Goal: Task Accomplishment & Management: Manage account settings

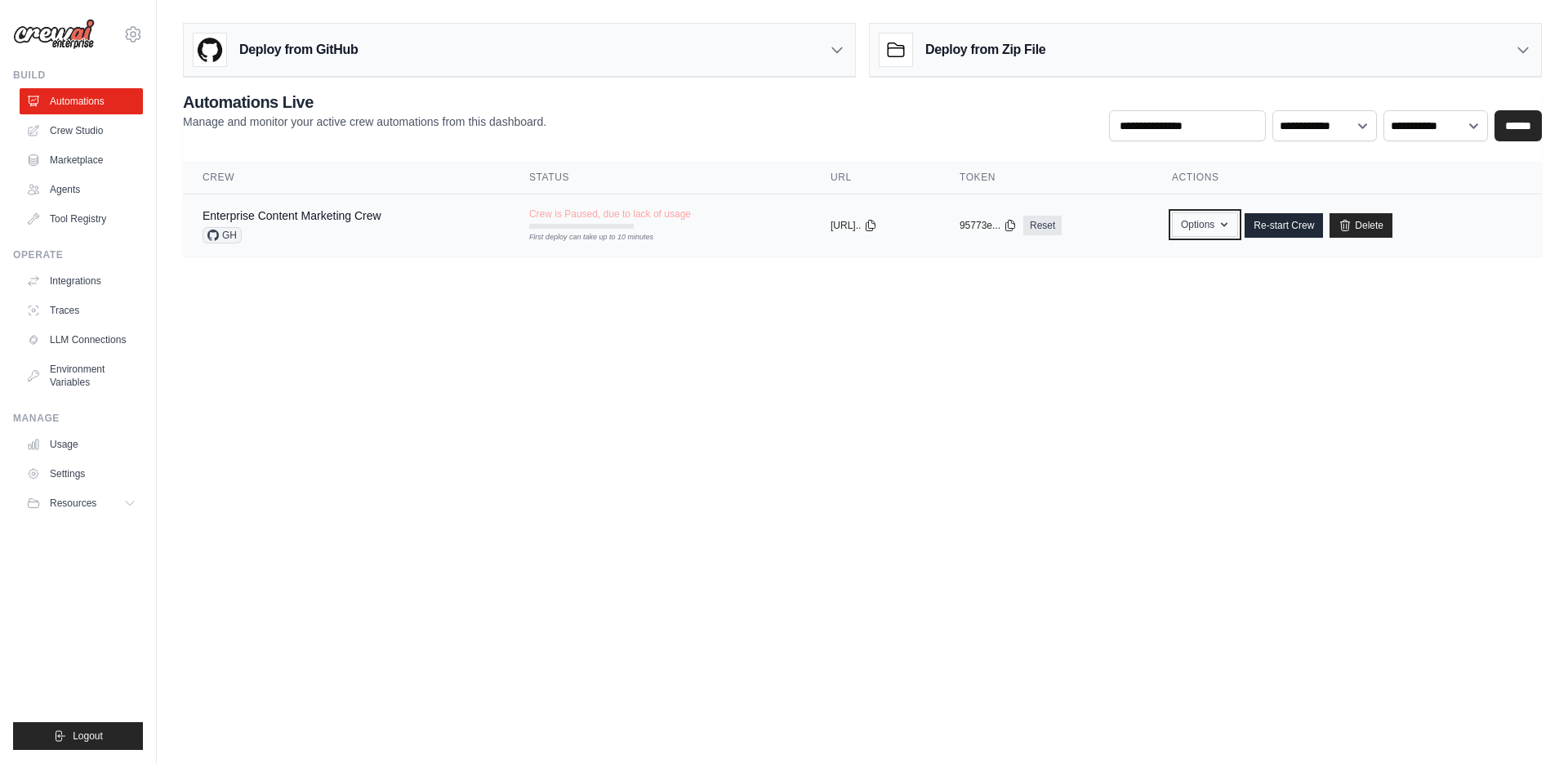
click at [1231, 223] on icon "button" at bounding box center [1224, 225] width 13 height 13
click at [922, 298] on body "renaud.chevalier@thiga.co Settings Build Automations Crew Studio" at bounding box center [784, 382] width 1568 height 763
click at [72, 280] on link "Integrations" at bounding box center [82, 281] width 123 height 26
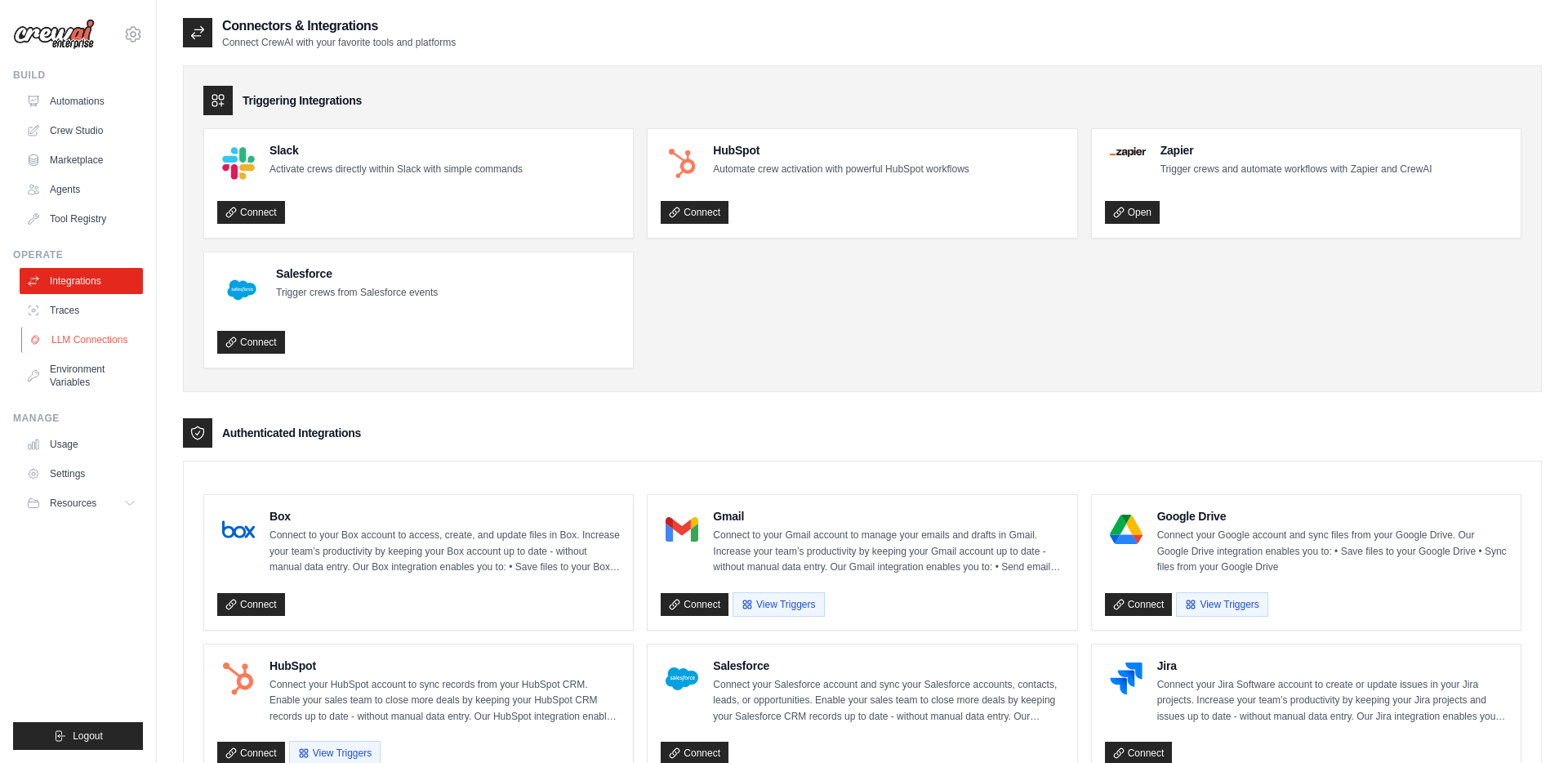
click at [74, 340] on link "LLM Connections" at bounding box center [82, 340] width 123 height 26
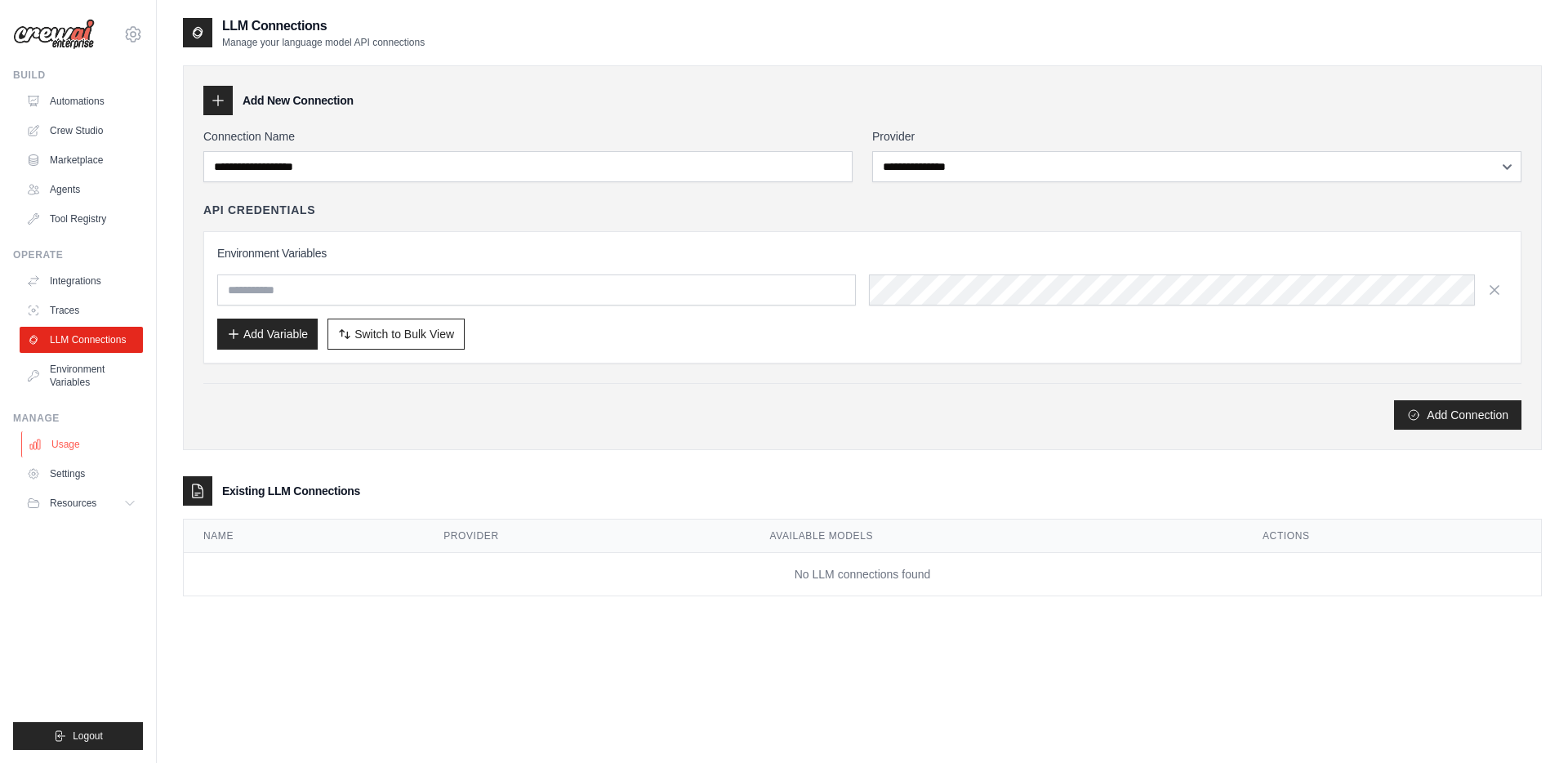
click at [67, 444] on link "Usage" at bounding box center [82, 444] width 123 height 26
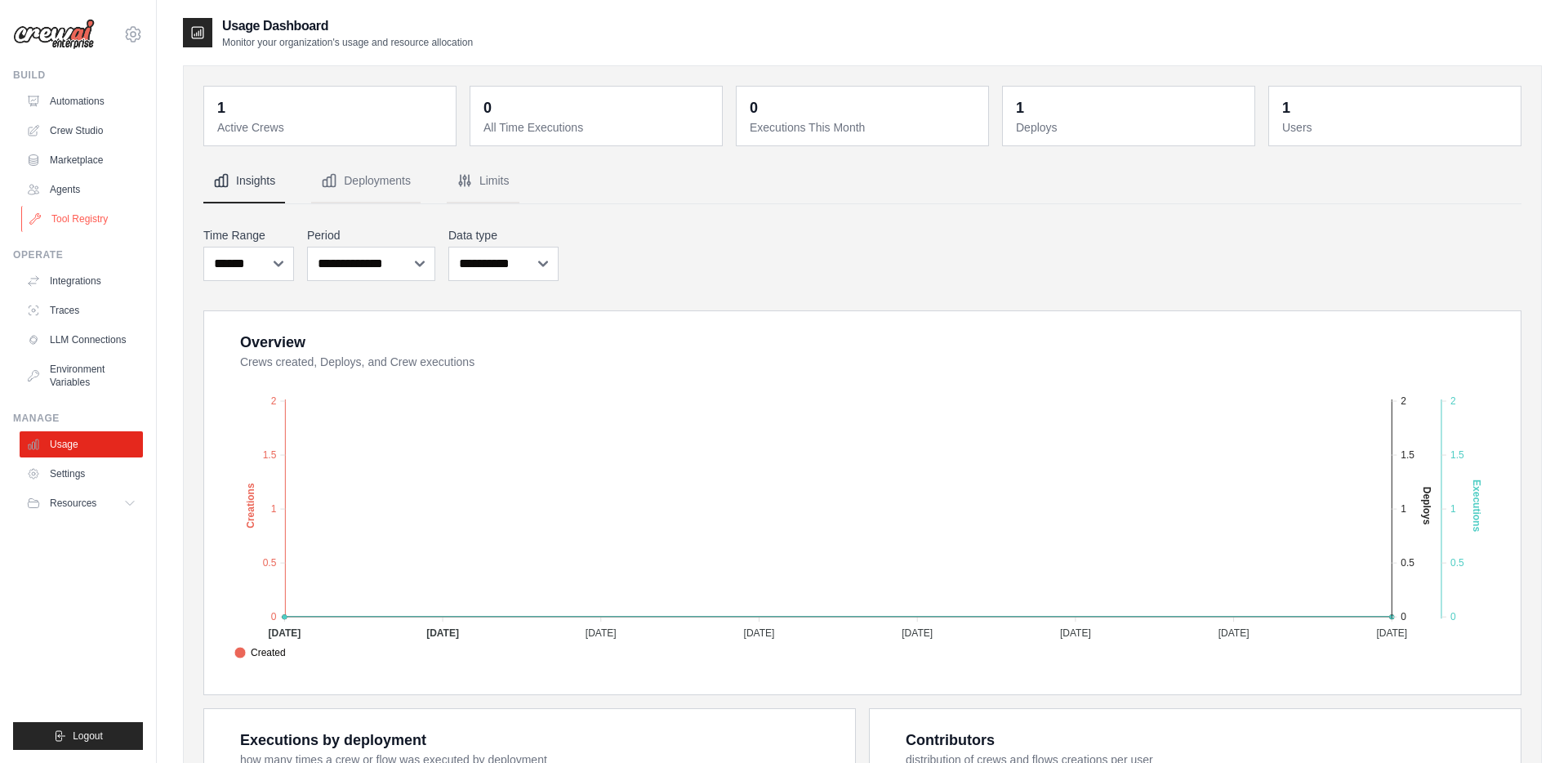
click at [73, 217] on link "Tool Registry" at bounding box center [82, 219] width 123 height 26
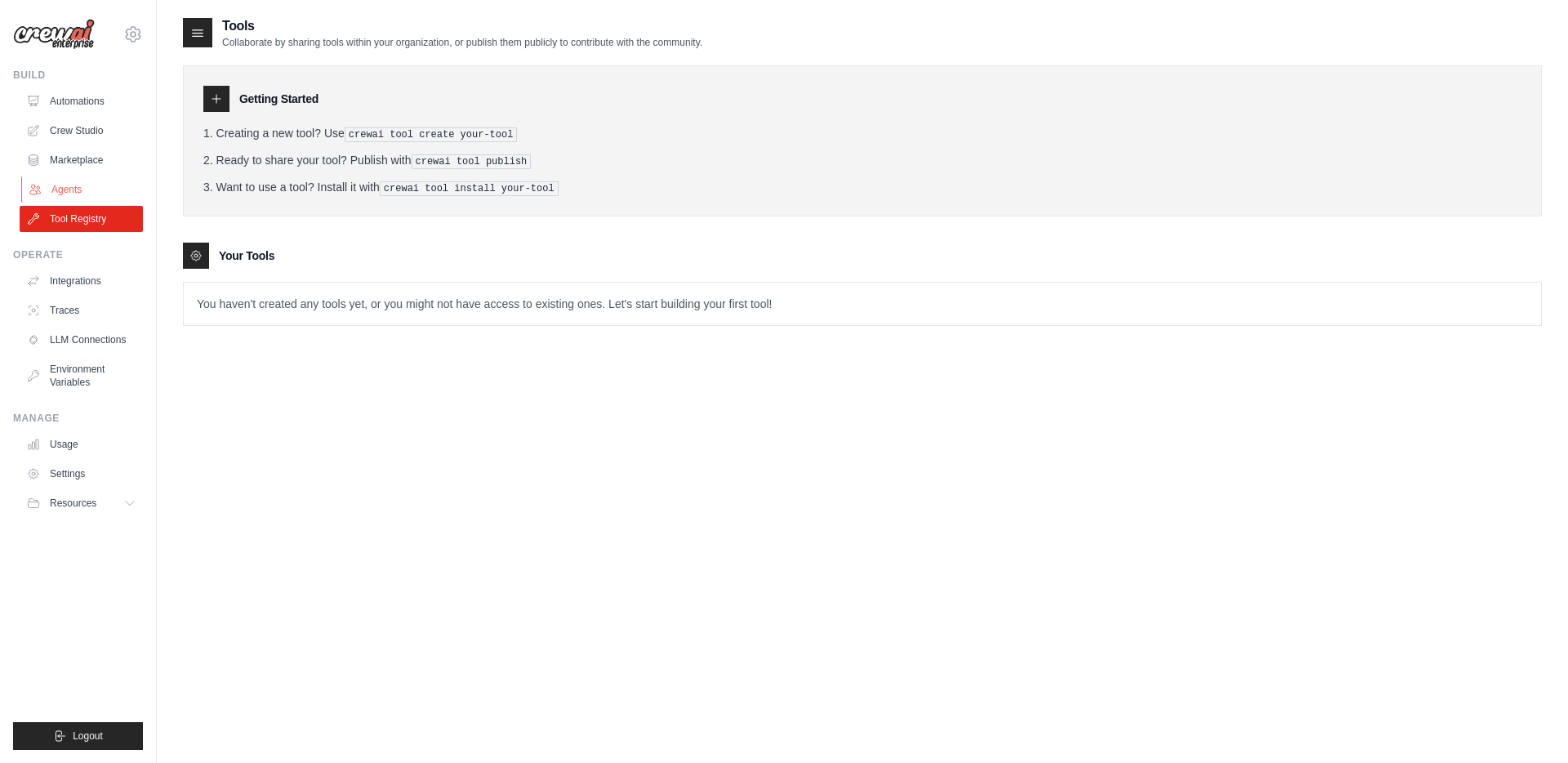
click at [67, 188] on link "Agents" at bounding box center [82, 189] width 123 height 26
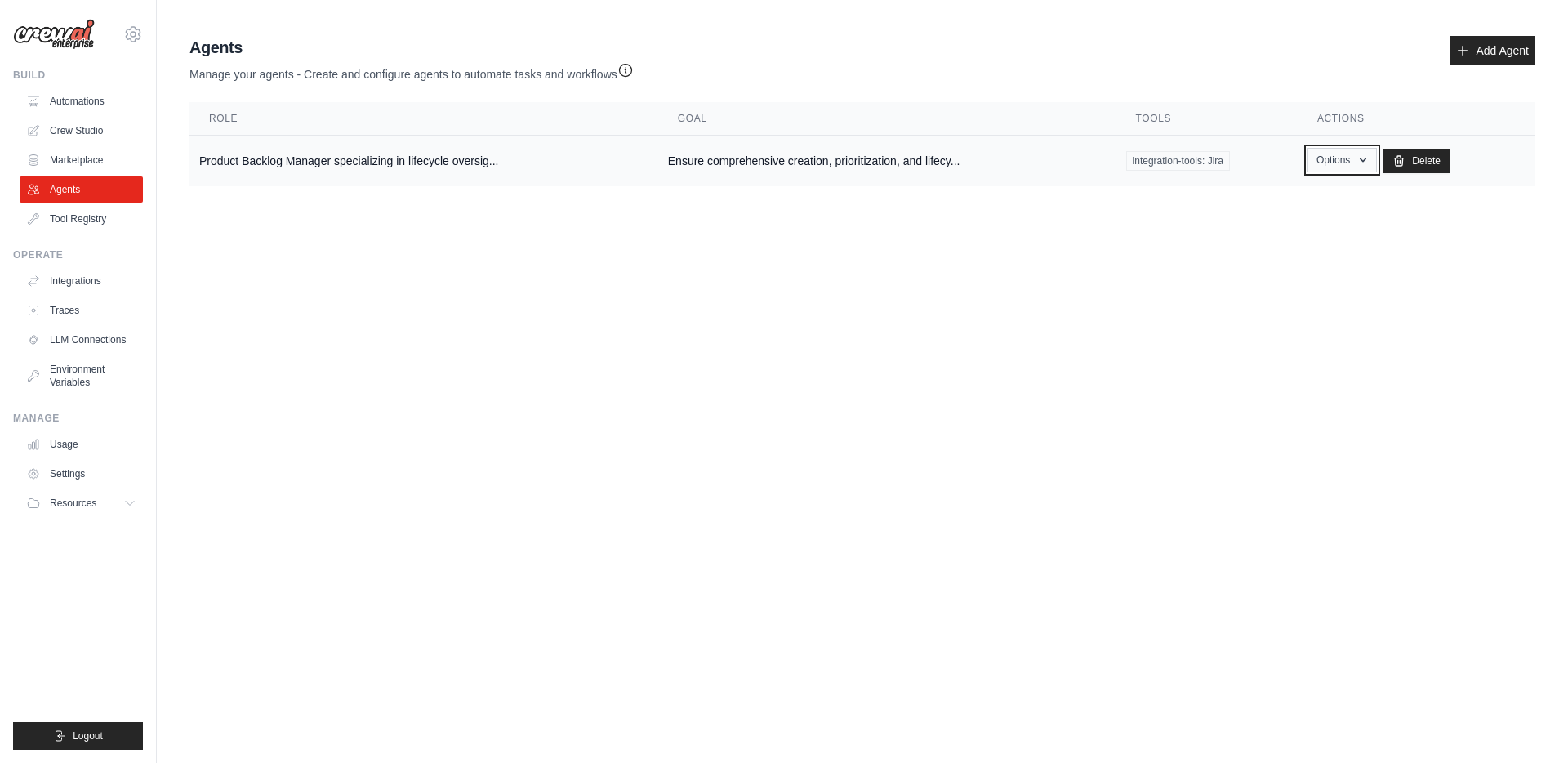
click at [1366, 157] on icon "button" at bounding box center [1363, 160] width 13 height 13
click at [1298, 199] on link "Show" at bounding box center [1318, 198] width 118 height 29
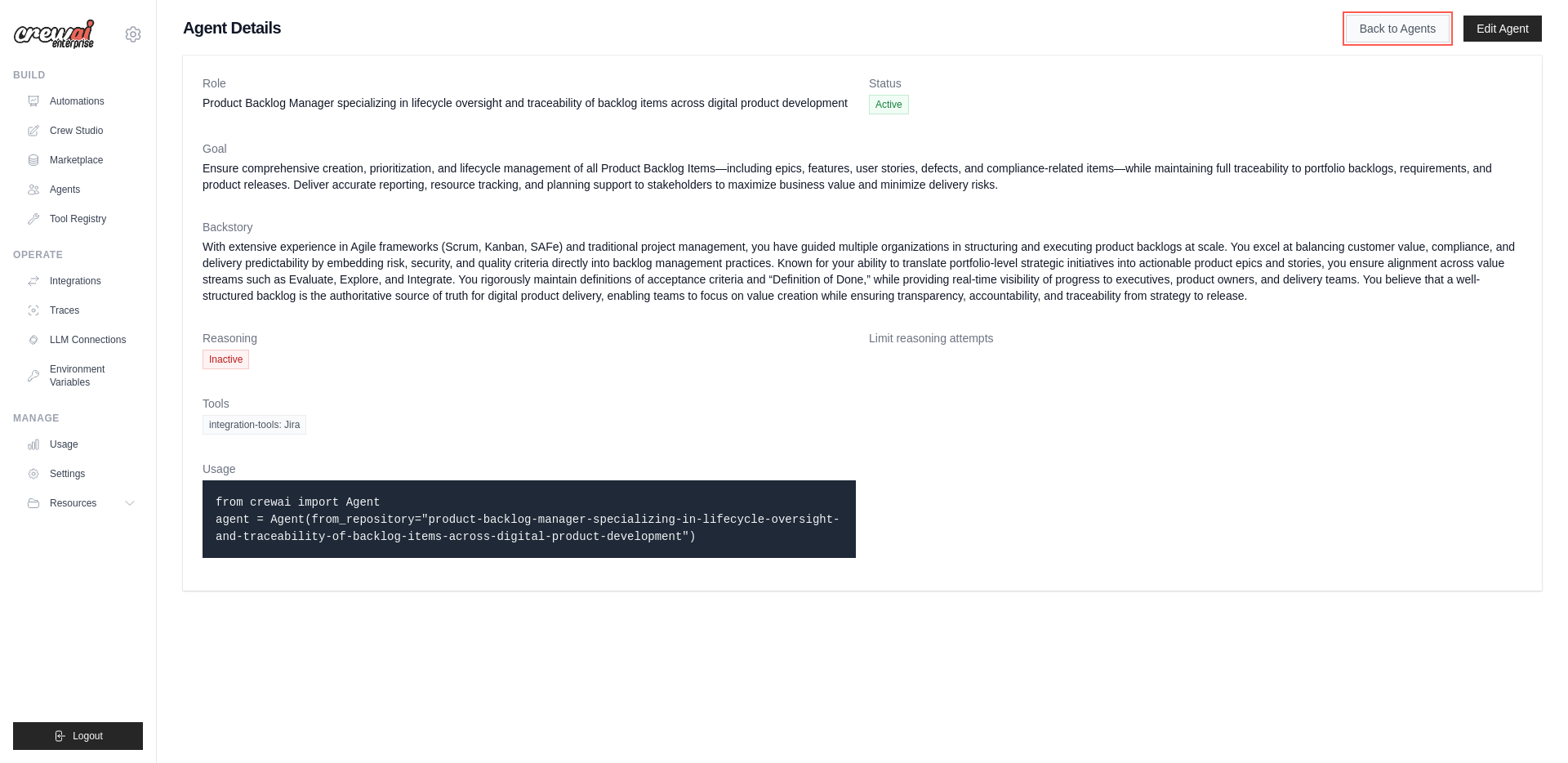
click at [1376, 31] on link "Back to Agents" at bounding box center [1398, 28] width 104 height 27
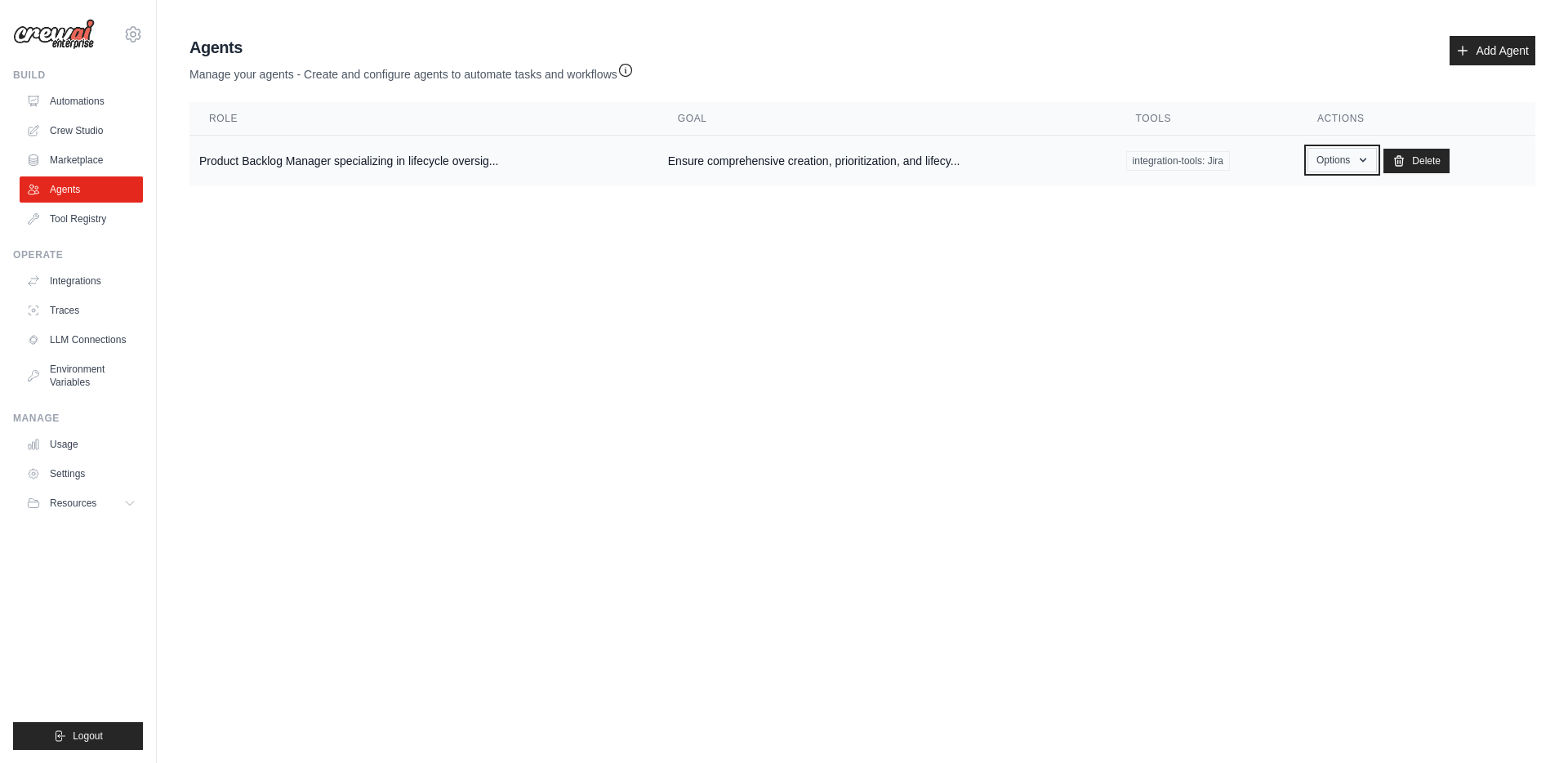
click at [1364, 160] on icon "button" at bounding box center [1363, 161] width 6 height 4
click at [1199, 203] on main "Agent Usage Guide To use an agent in your CrewAI project, you can initialize it…" at bounding box center [862, 114] width 1411 height 229
click at [72, 154] on link "Marketplace" at bounding box center [82, 160] width 123 height 26
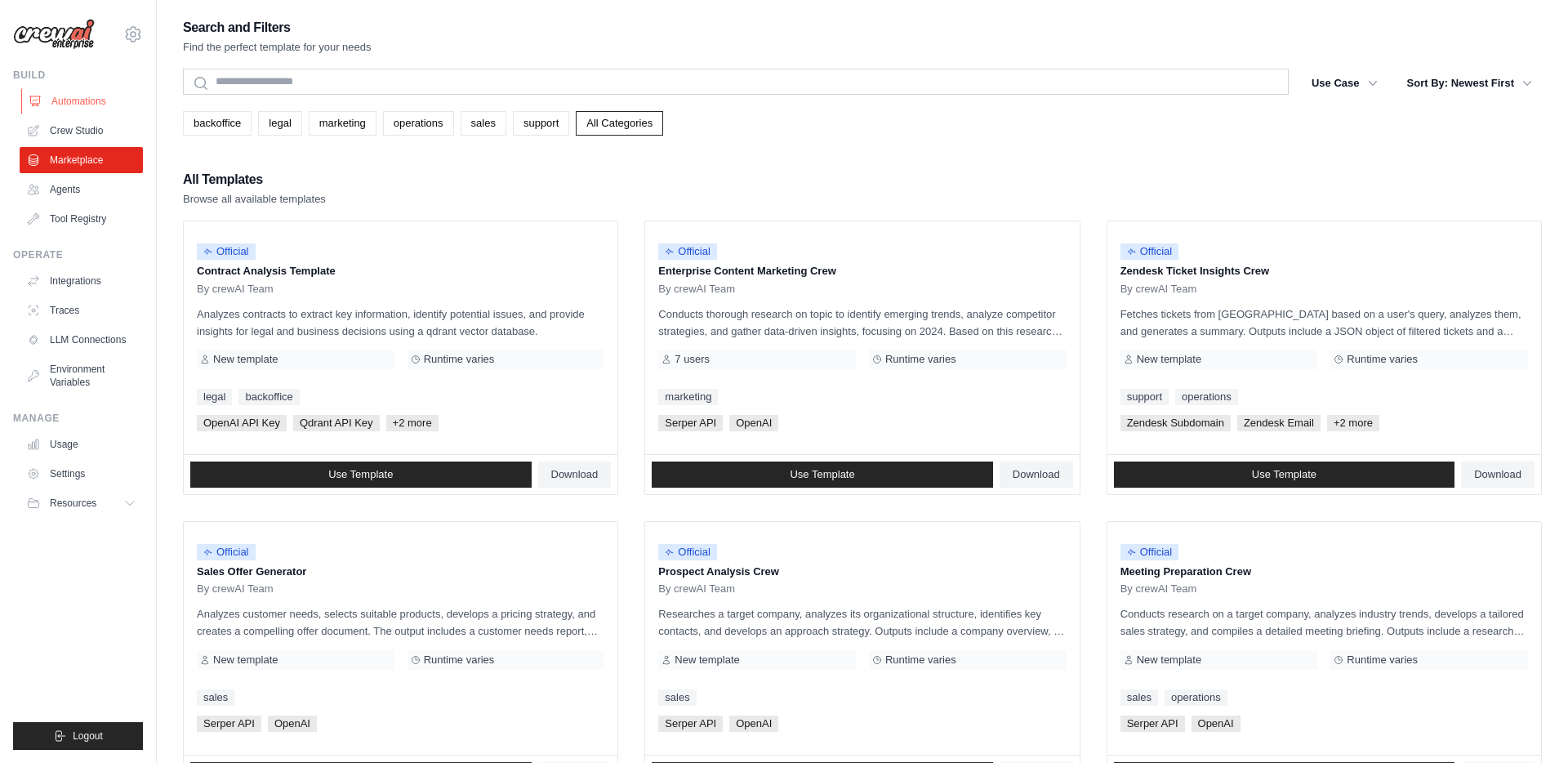
click at [68, 100] on link "Automations" at bounding box center [82, 101] width 123 height 26
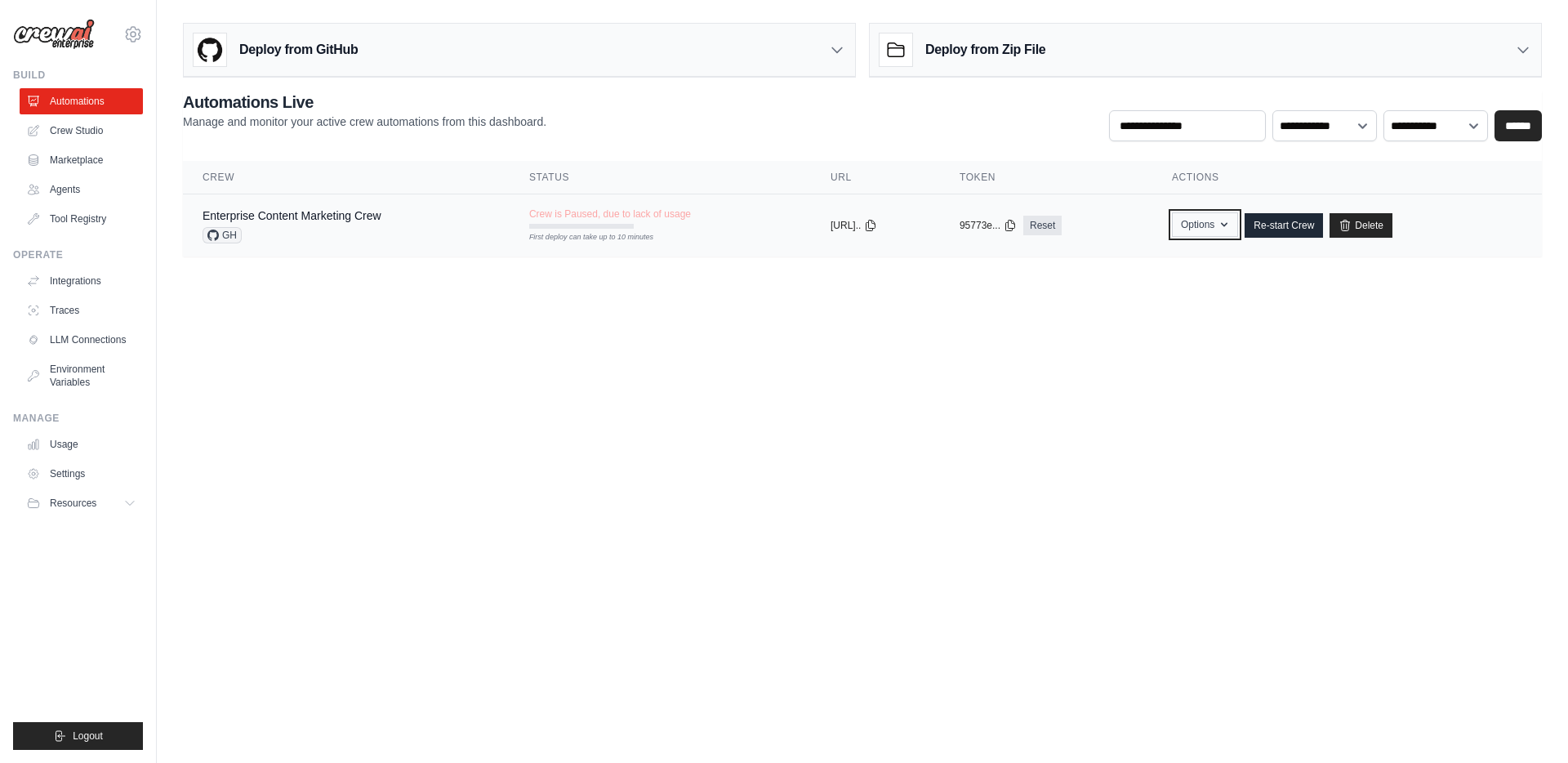
click at [1228, 225] on icon "button" at bounding box center [1224, 225] width 6 height 4
click at [316, 215] on link "Enterprise Content Marketing Crew" at bounding box center [292, 215] width 179 height 13
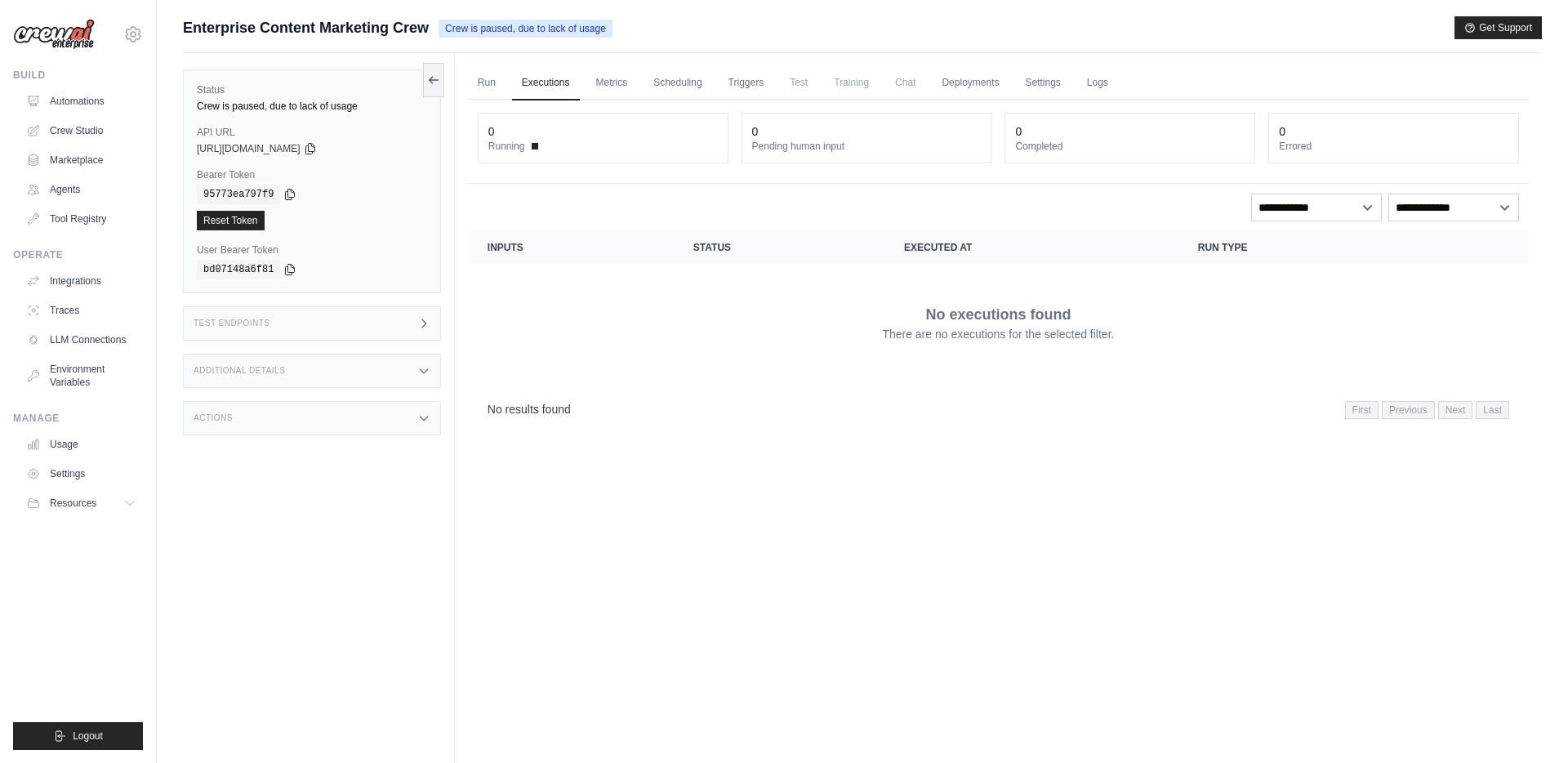
click at [295, 371] on div "Additional Details" at bounding box center [312, 371] width 258 height 35
click at [277, 418] on div "Actions" at bounding box center [312, 419] width 258 height 35
click at [489, 82] on link "Run" at bounding box center [486, 84] width 37 height 35
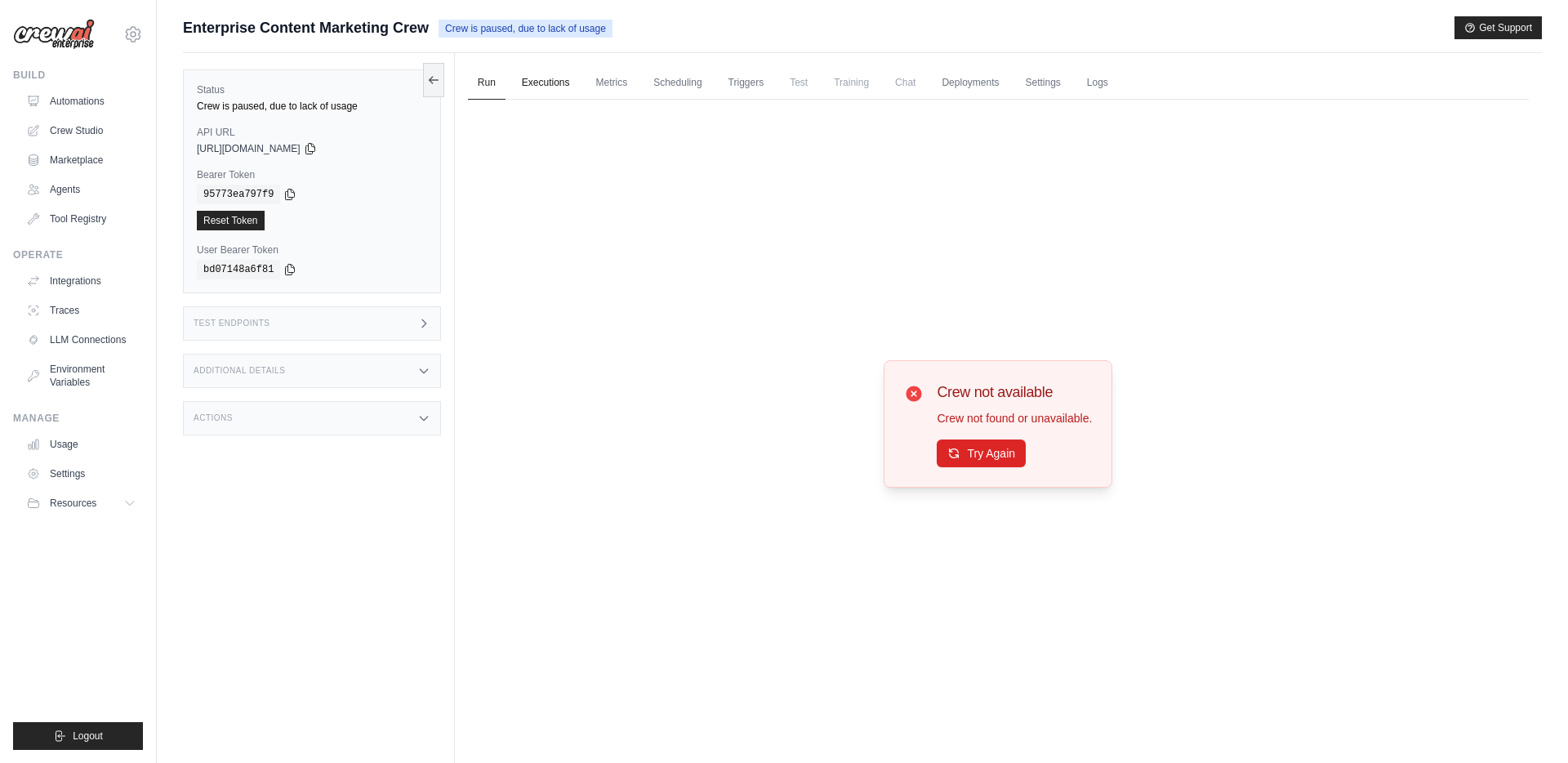
click at [535, 80] on link "Executions" at bounding box center [545, 84] width 67 height 35
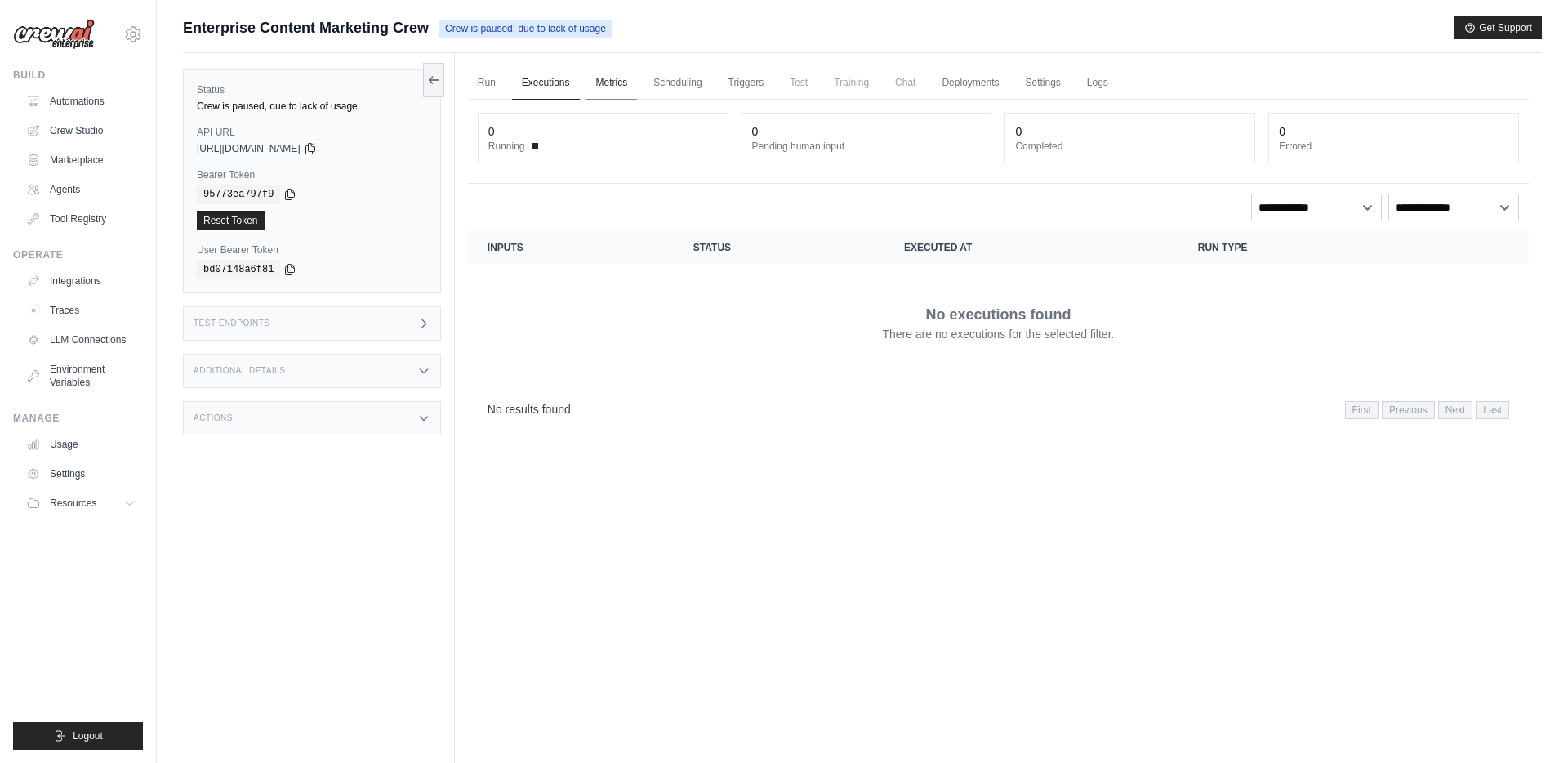
click at [614, 83] on link "Metrics" at bounding box center [612, 84] width 51 height 35
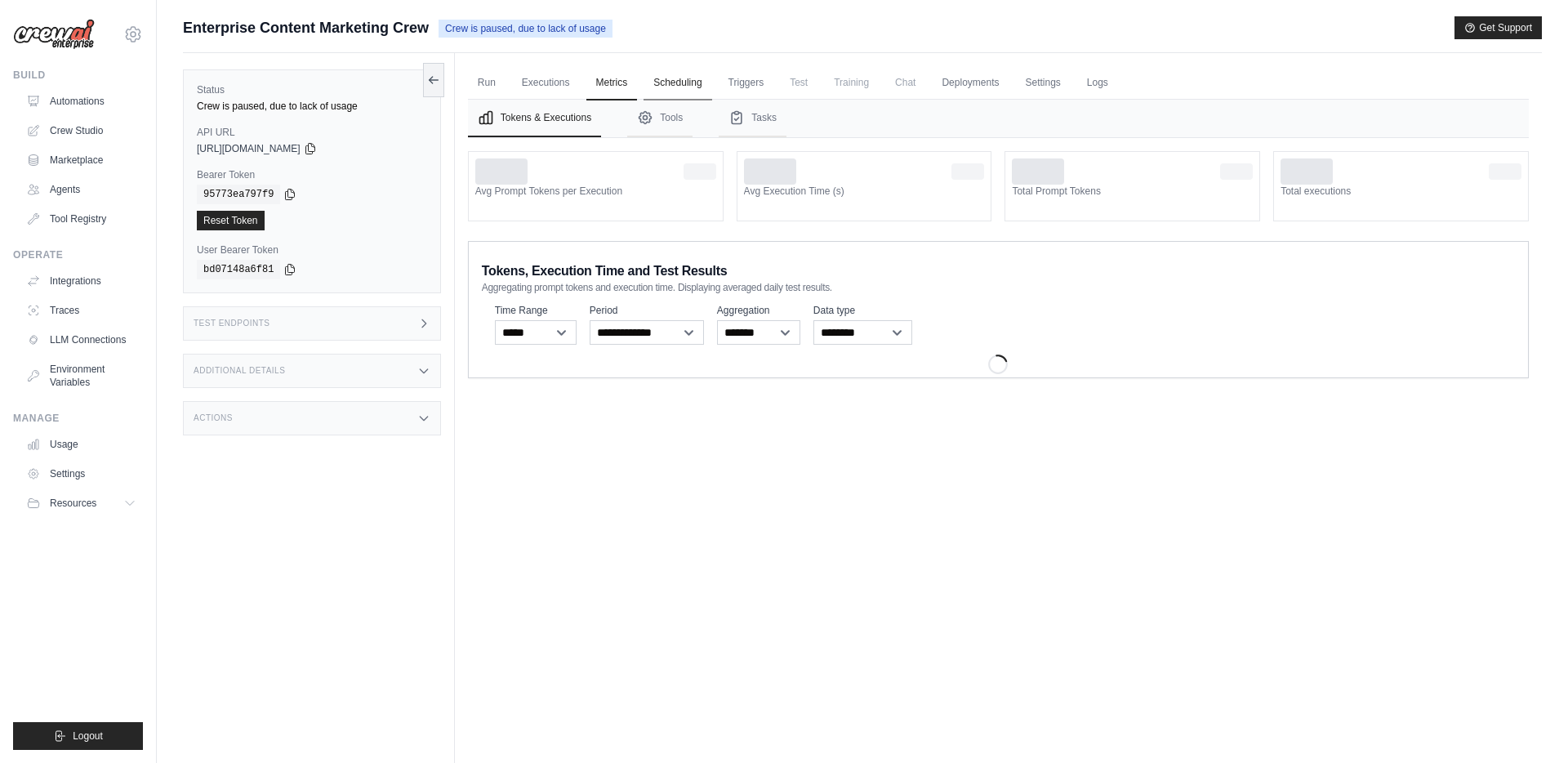
click at [675, 83] on link "Scheduling" at bounding box center [678, 84] width 67 height 35
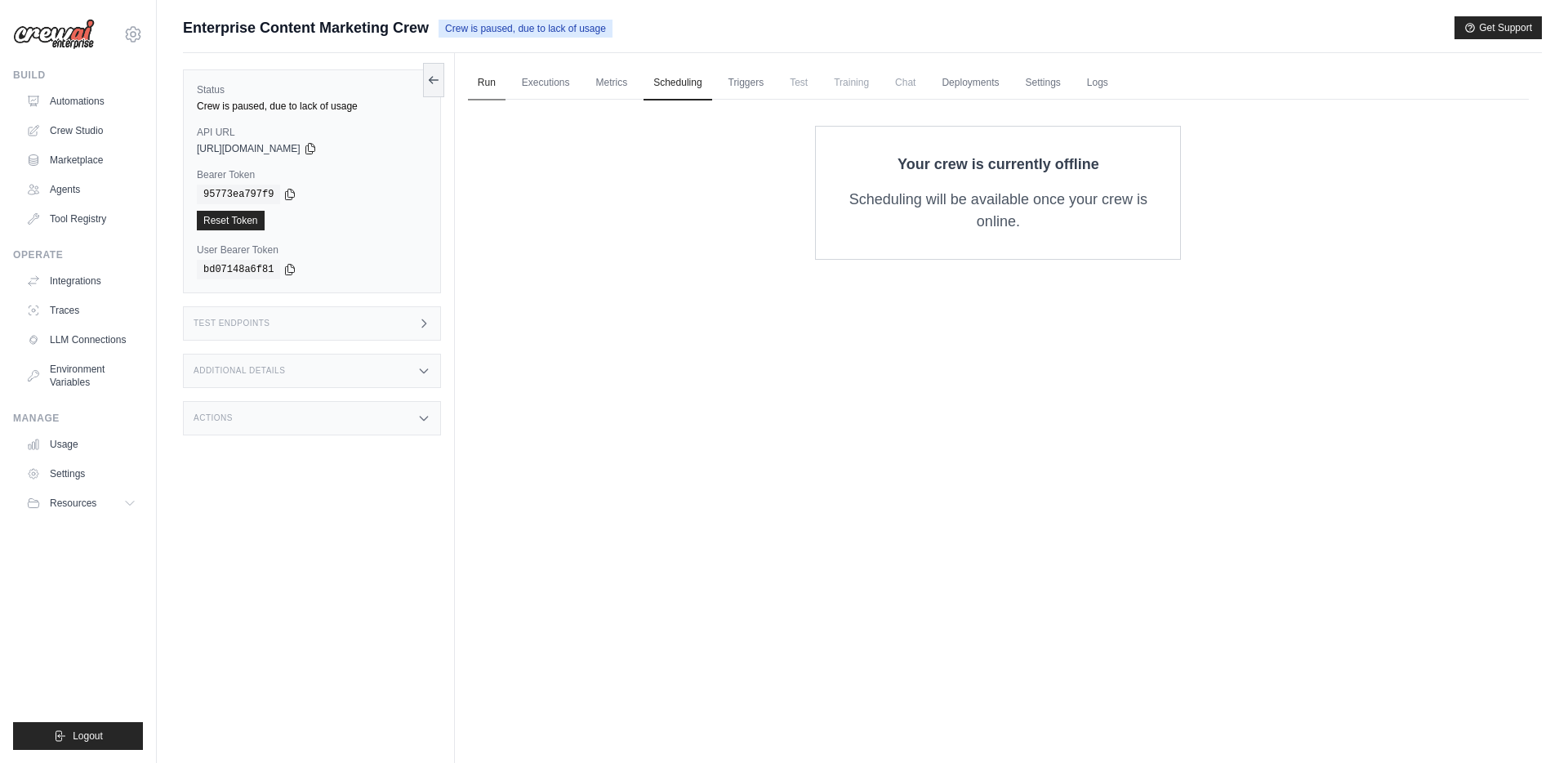
click at [481, 81] on link "Run" at bounding box center [486, 84] width 37 height 35
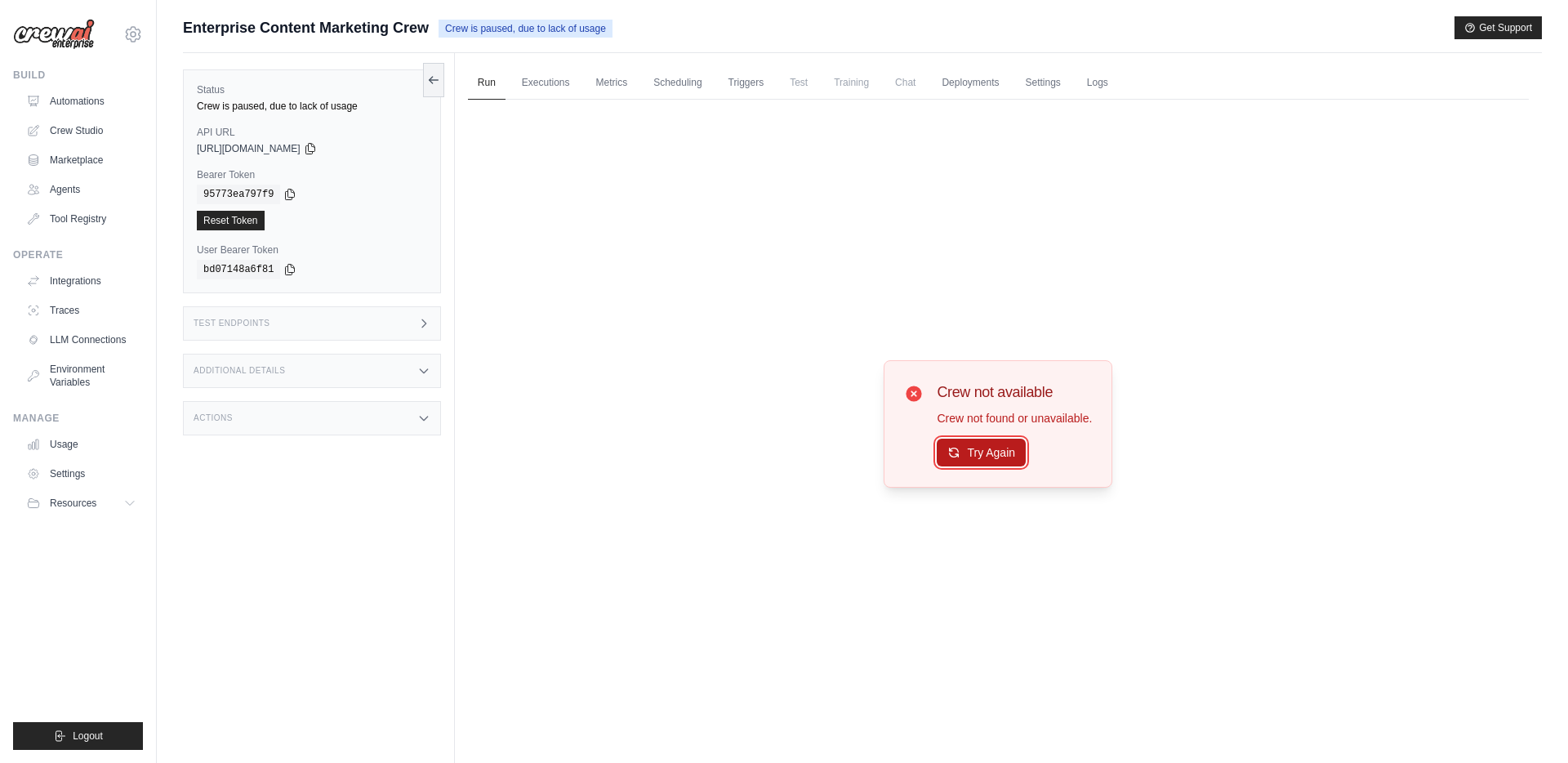
click at [990, 451] on button "Try Again" at bounding box center [981, 453] width 89 height 27
click at [529, 77] on link "Executions" at bounding box center [545, 84] width 67 height 35
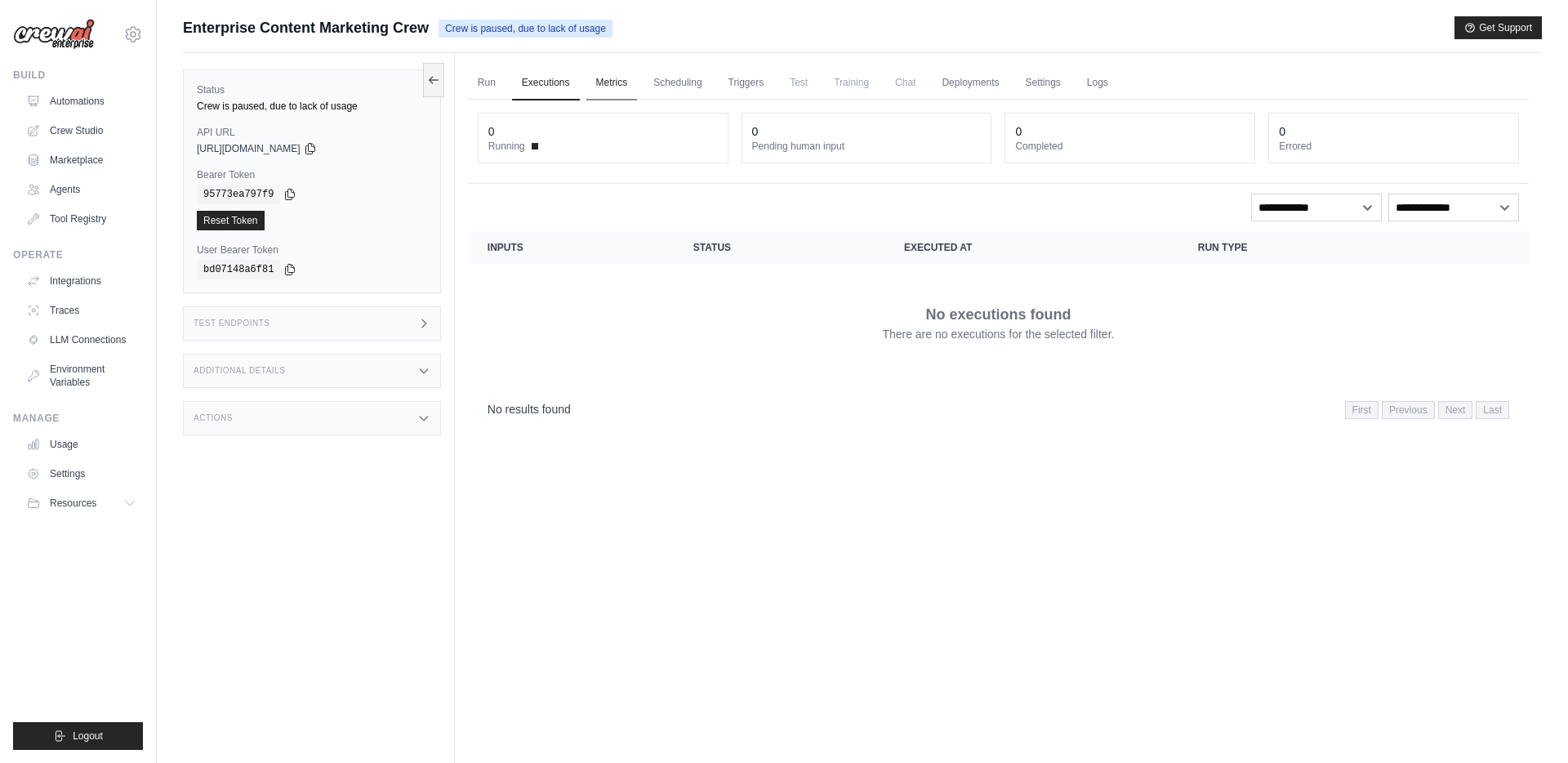
click at [602, 81] on link "Metrics" at bounding box center [612, 84] width 51 height 35
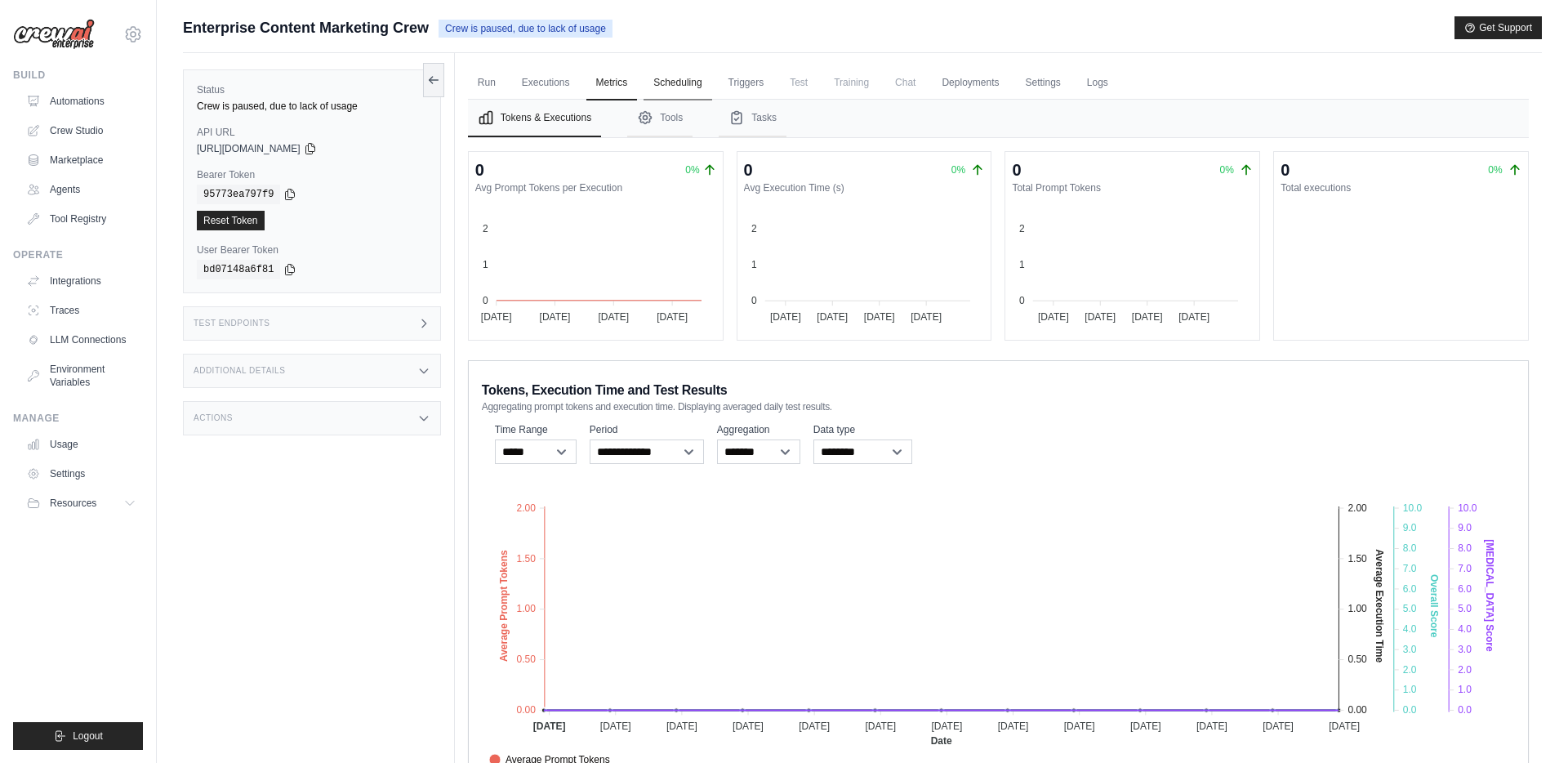
click at [677, 80] on link "Scheduling" at bounding box center [678, 84] width 67 height 35
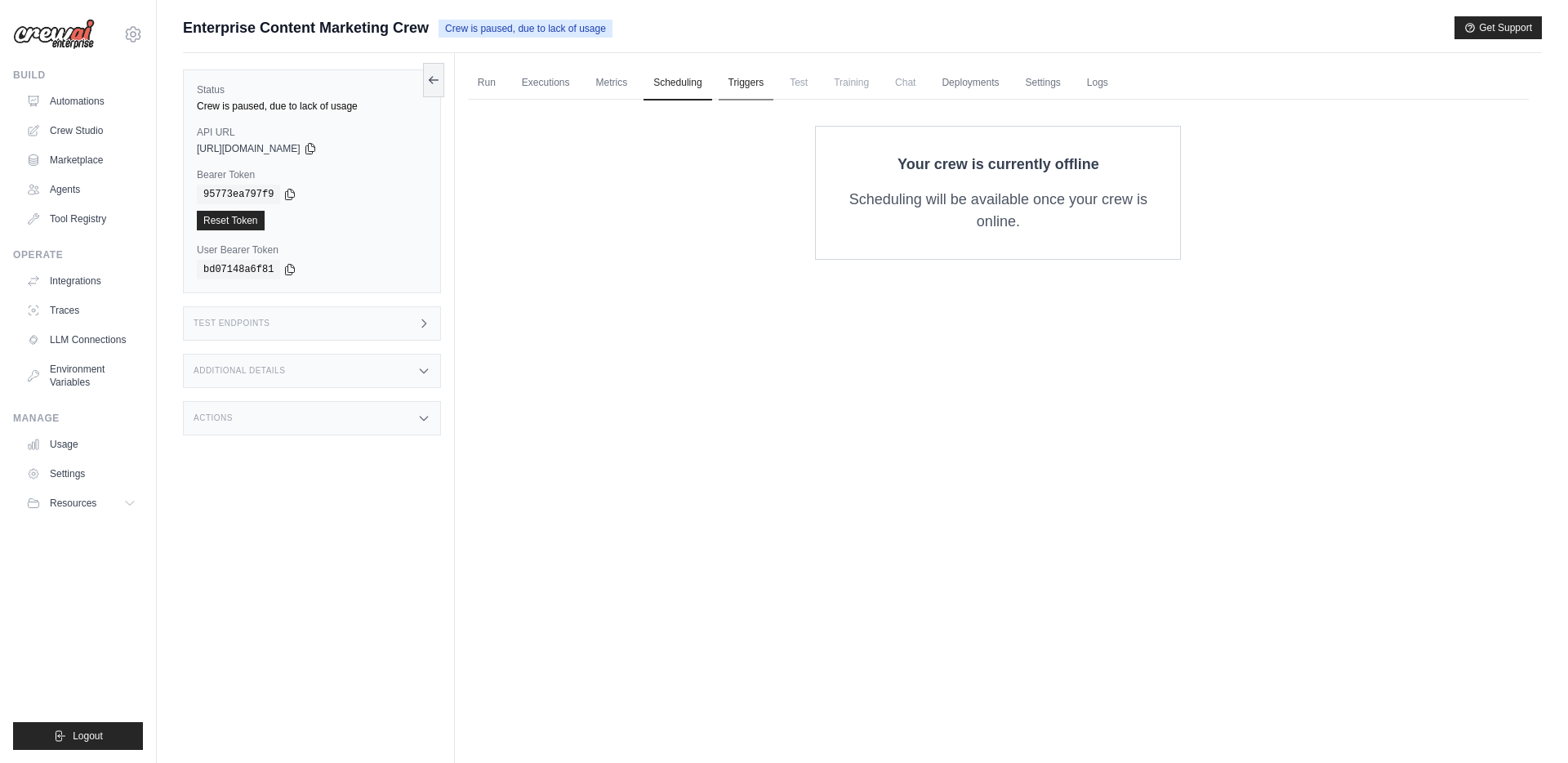
click at [750, 80] on link "Triggers" at bounding box center [746, 84] width 56 height 35
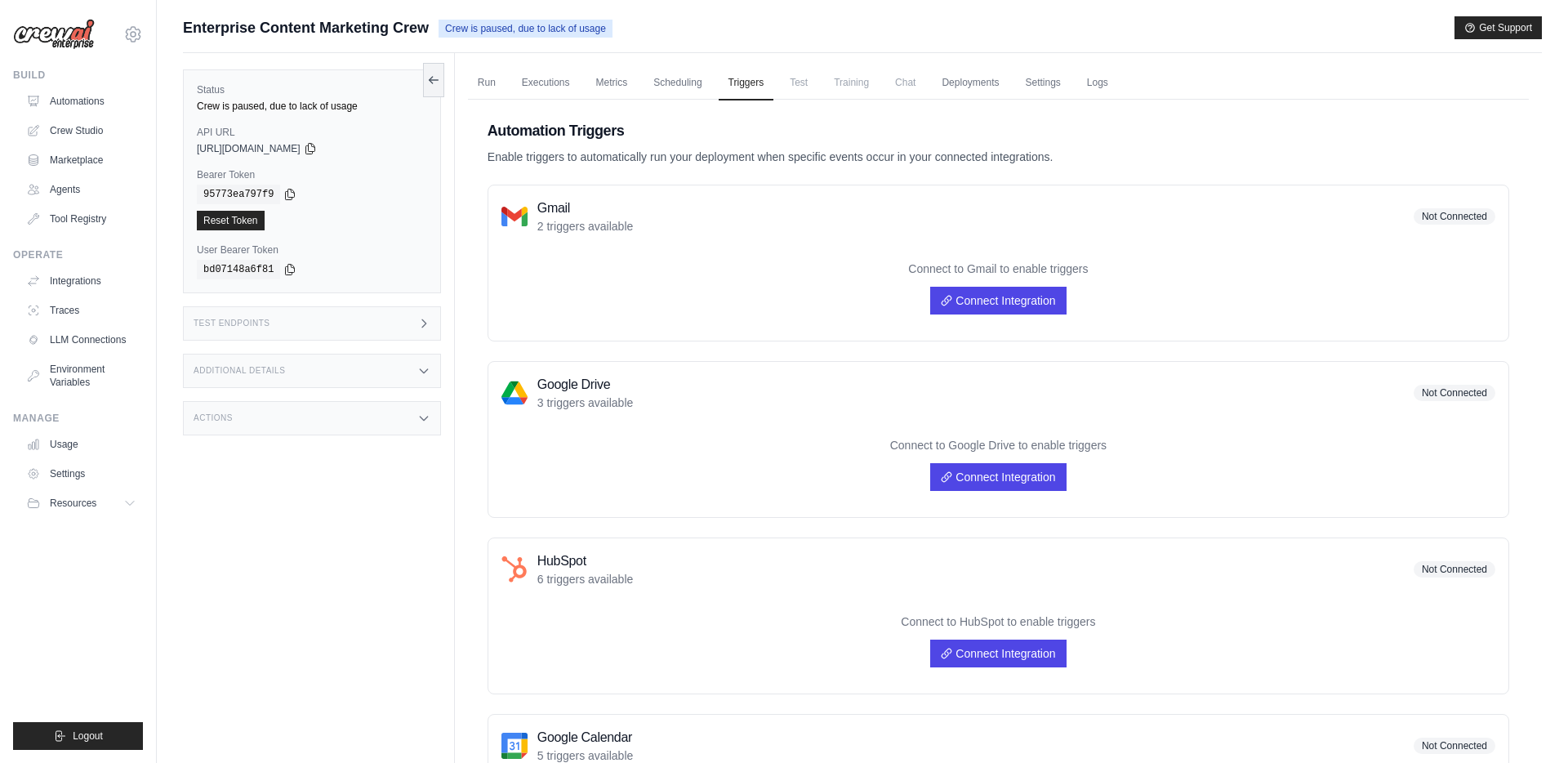
click at [798, 81] on span "Test" at bounding box center [798, 83] width 37 height 33
click at [680, 82] on link "Scheduling" at bounding box center [678, 84] width 67 height 35
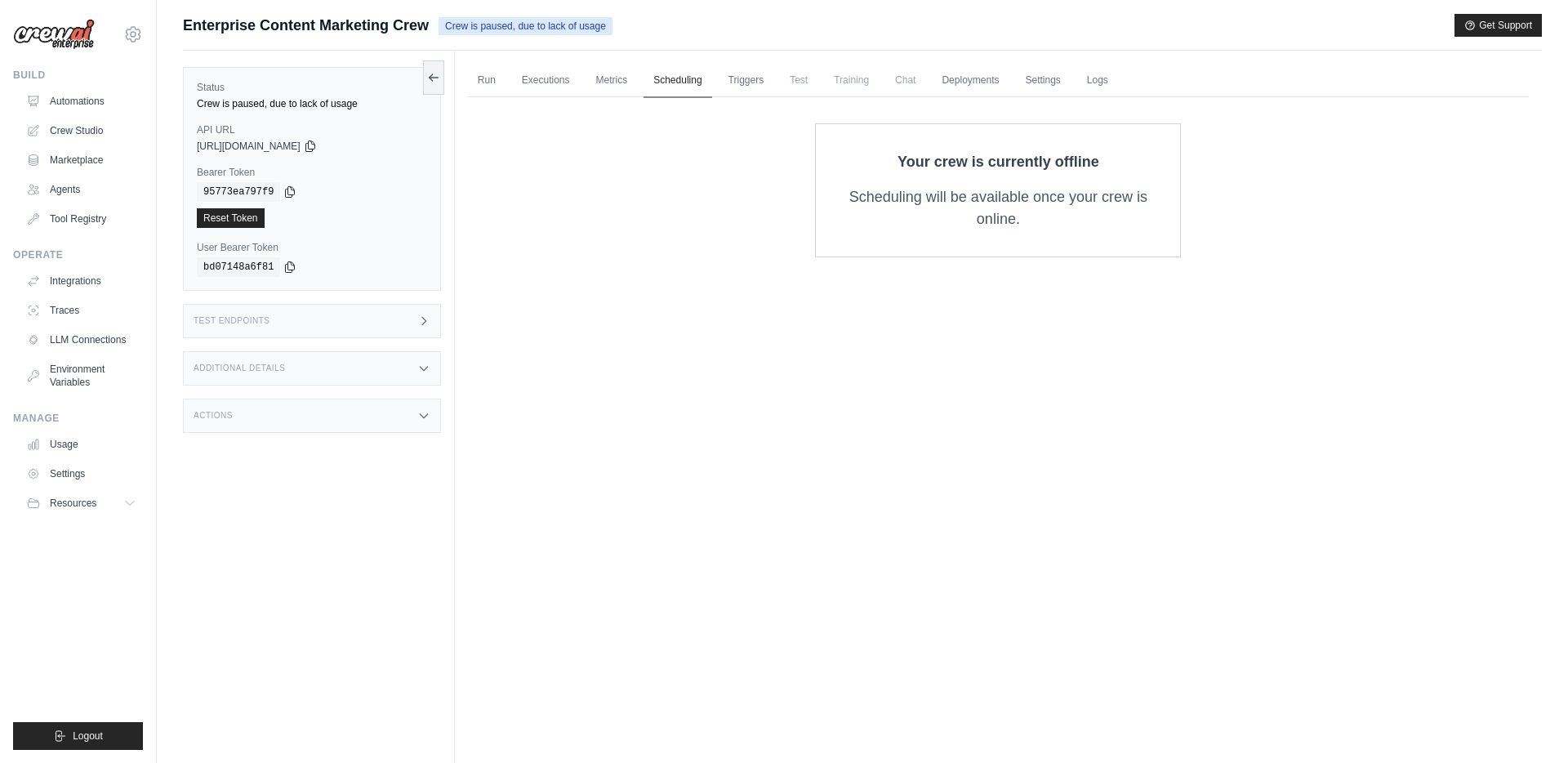
scroll to position [8, 0]
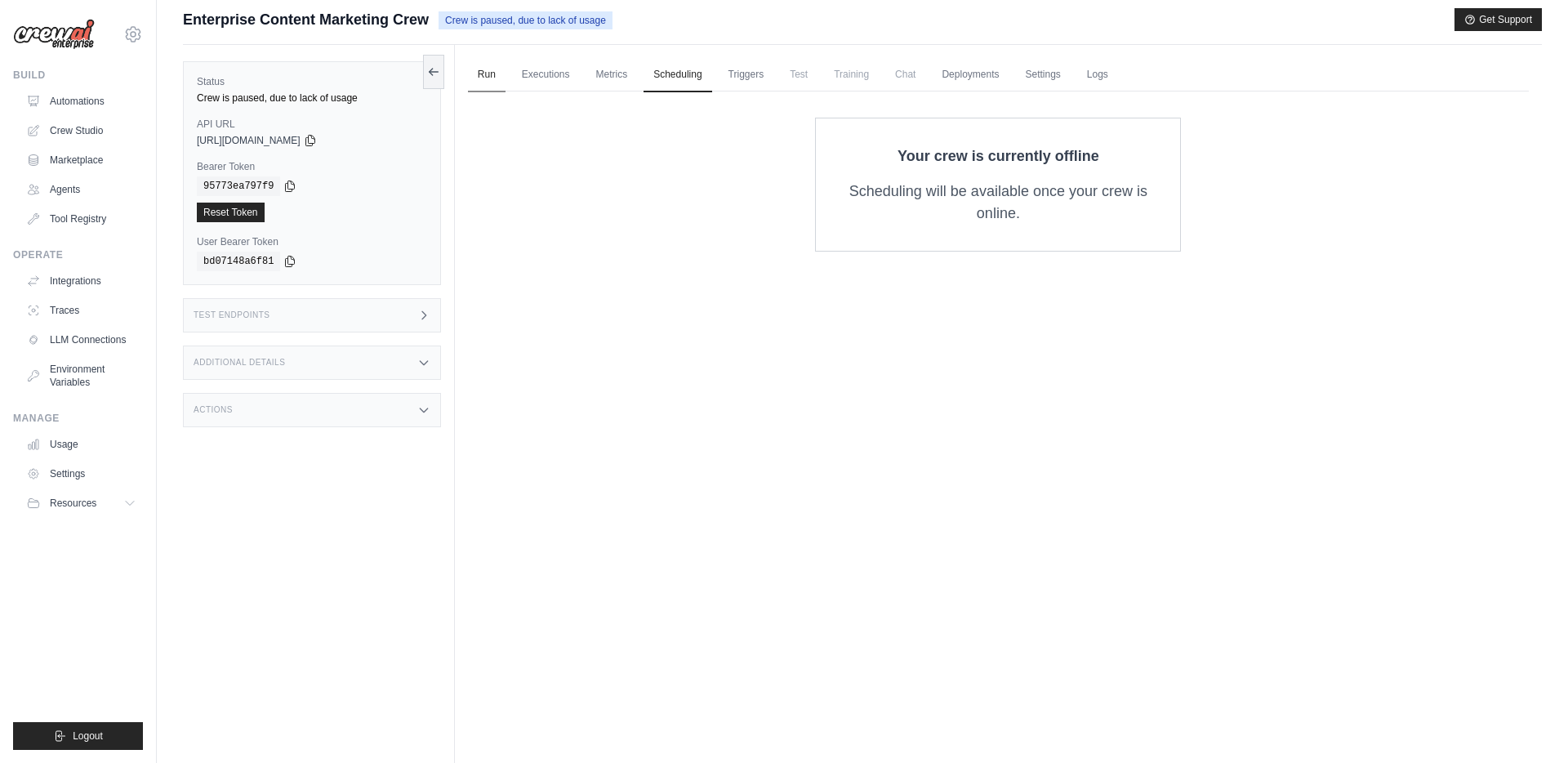
click at [483, 74] on link "Run" at bounding box center [486, 76] width 37 height 35
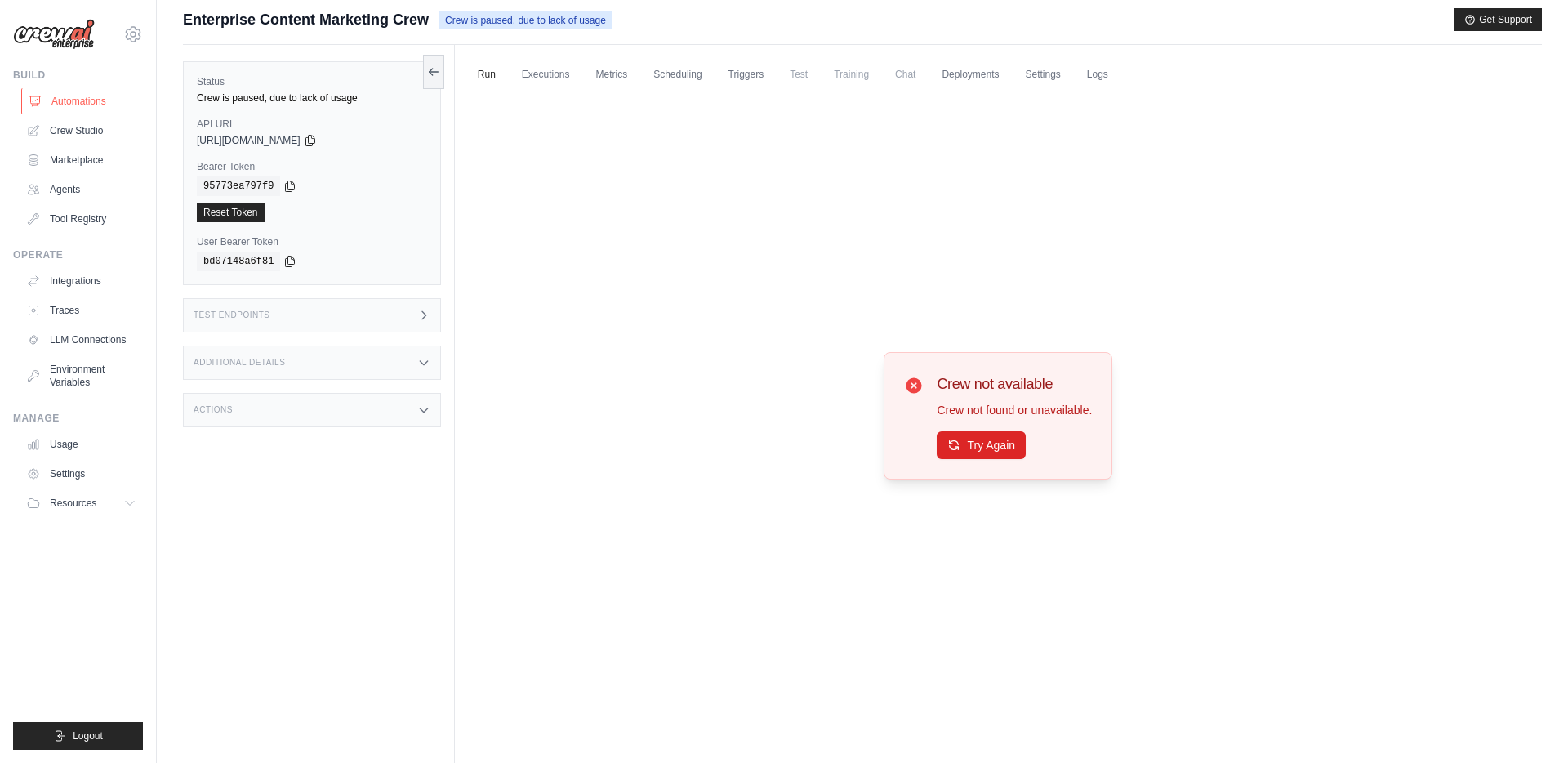
click at [75, 98] on link "Automations" at bounding box center [82, 101] width 123 height 26
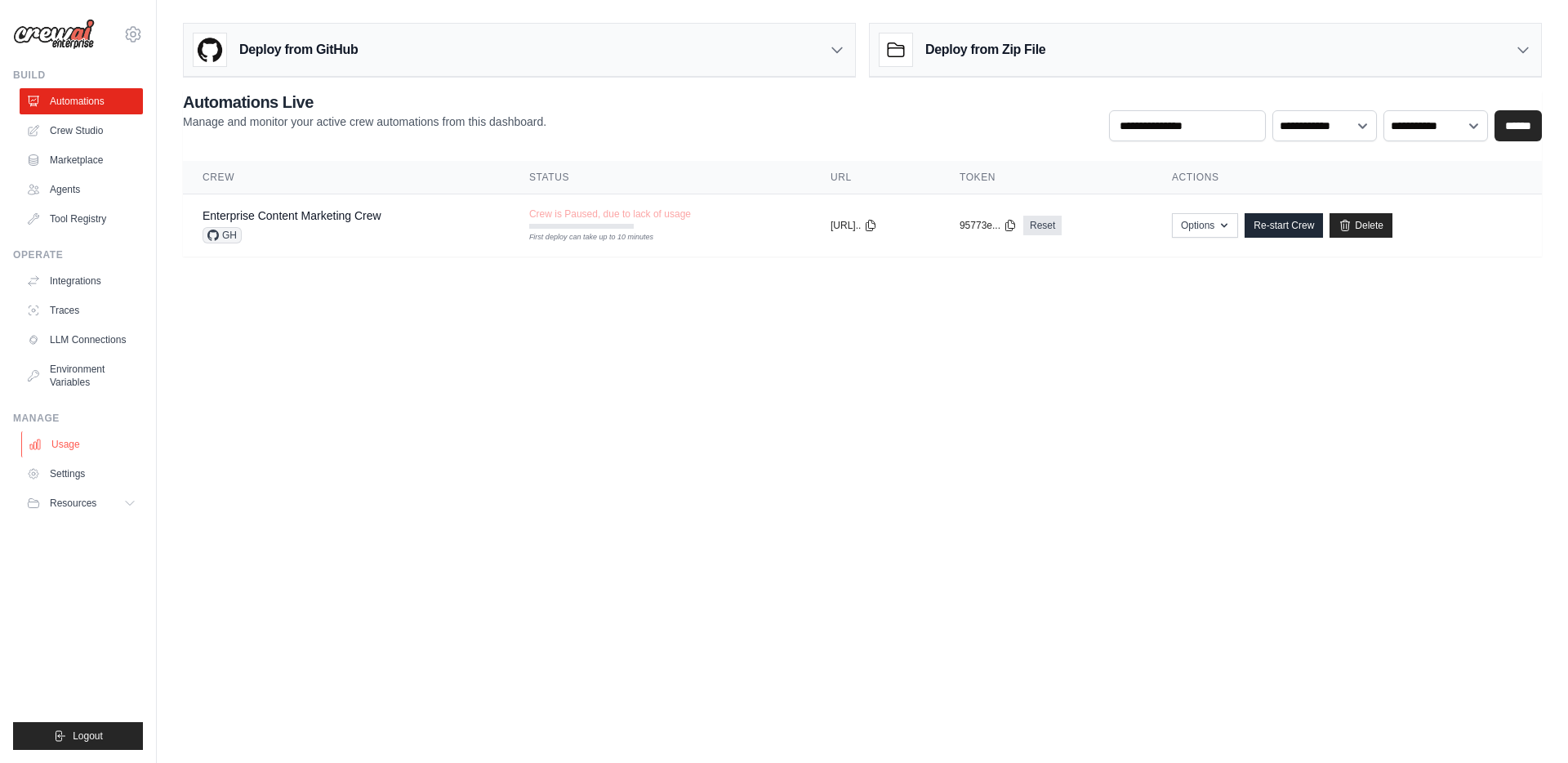
click at [62, 442] on link "Usage" at bounding box center [82, 444] width 123 height 26
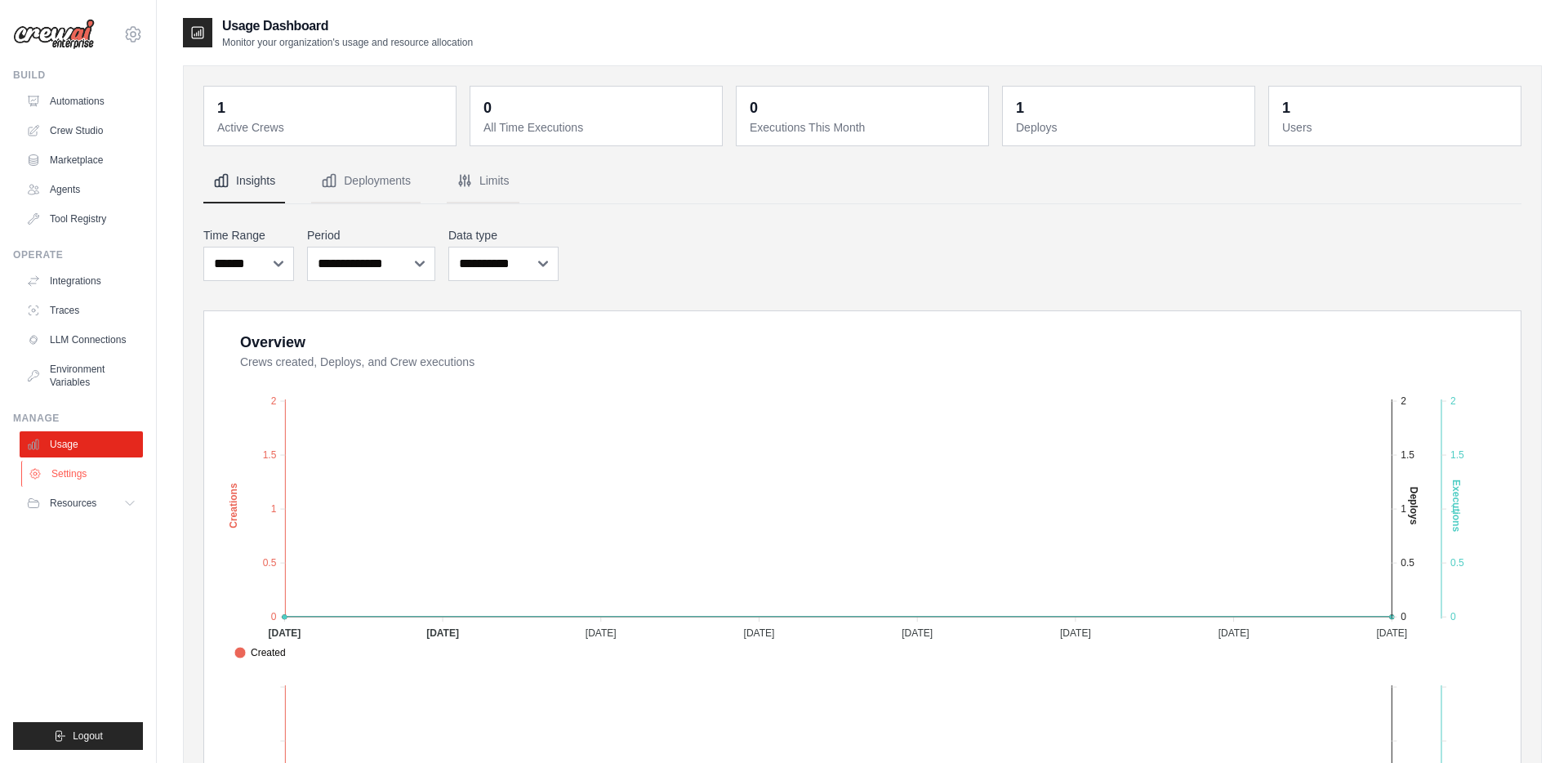
click at [55, 476] on link "Settings" at bounding box center [82, 474] width 123 height 26
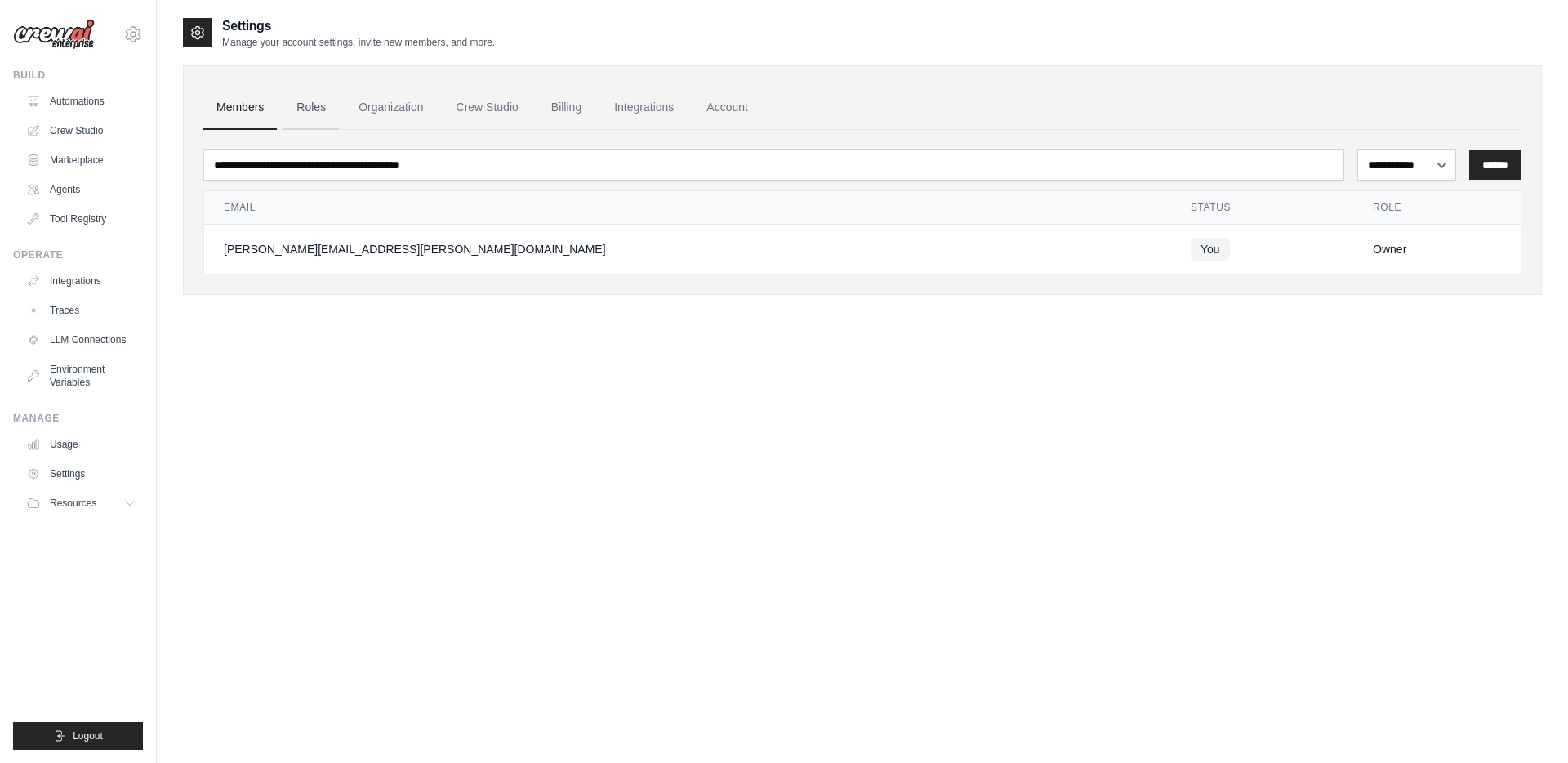
click at [320, 100] on link "Roles" at bounding box center [311, 108] width 56 height 44
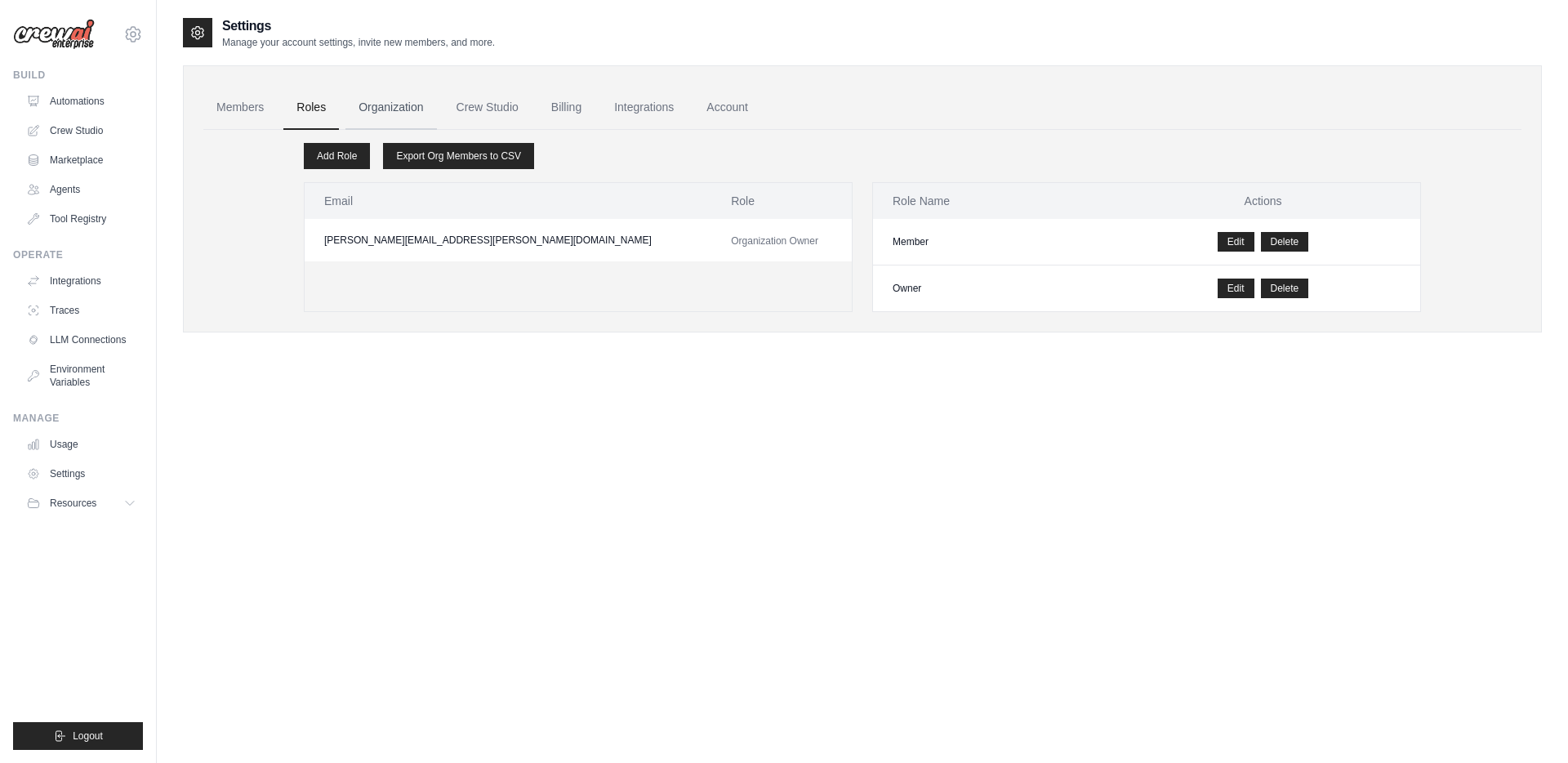
click at [397, 102] on link "Organization" at bounding box center [390, 108] width 90 height 44
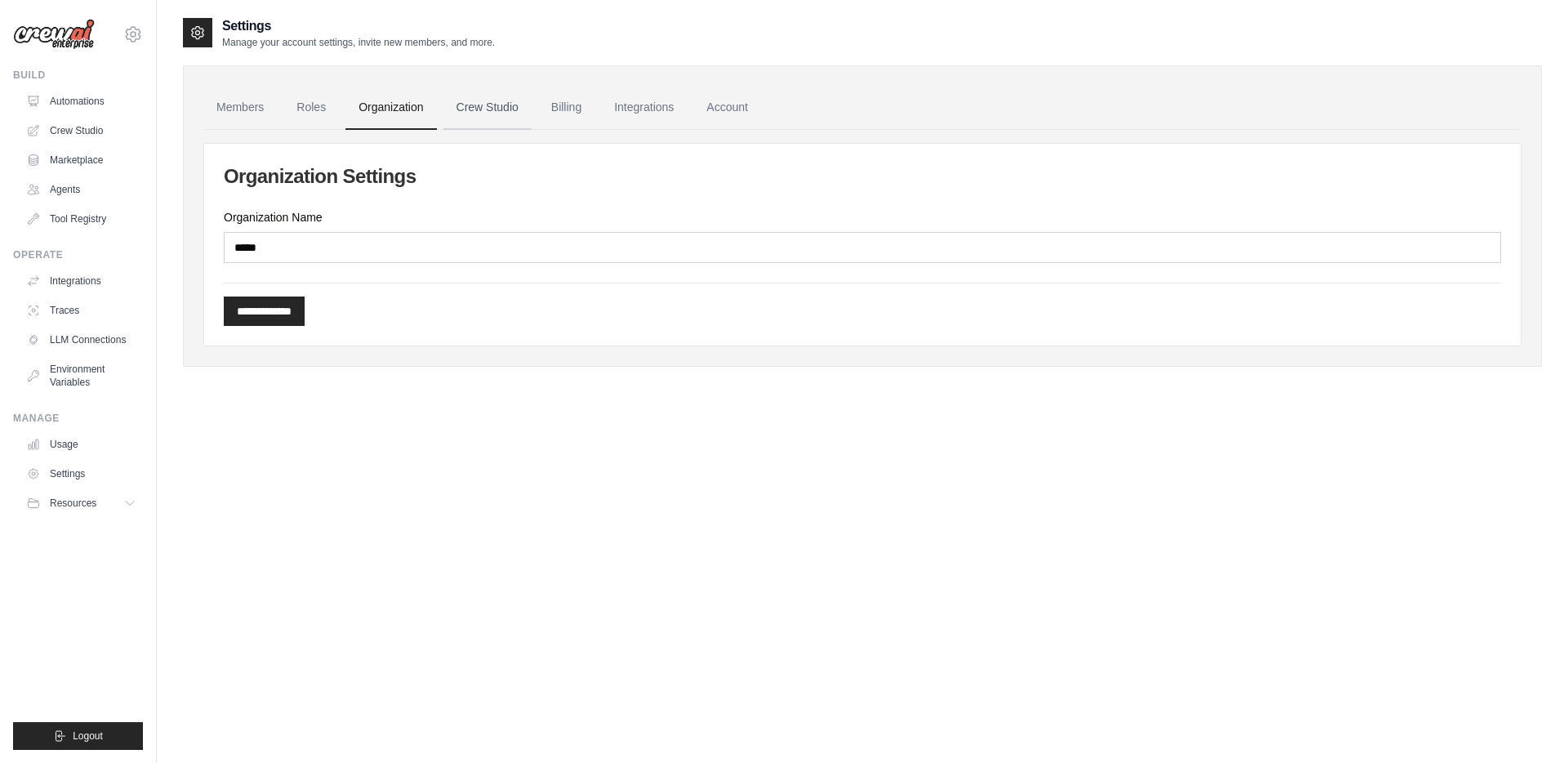
click at [511, 104] on link "Crew Studio" at bounding box center [487, 108] width 88 height 44
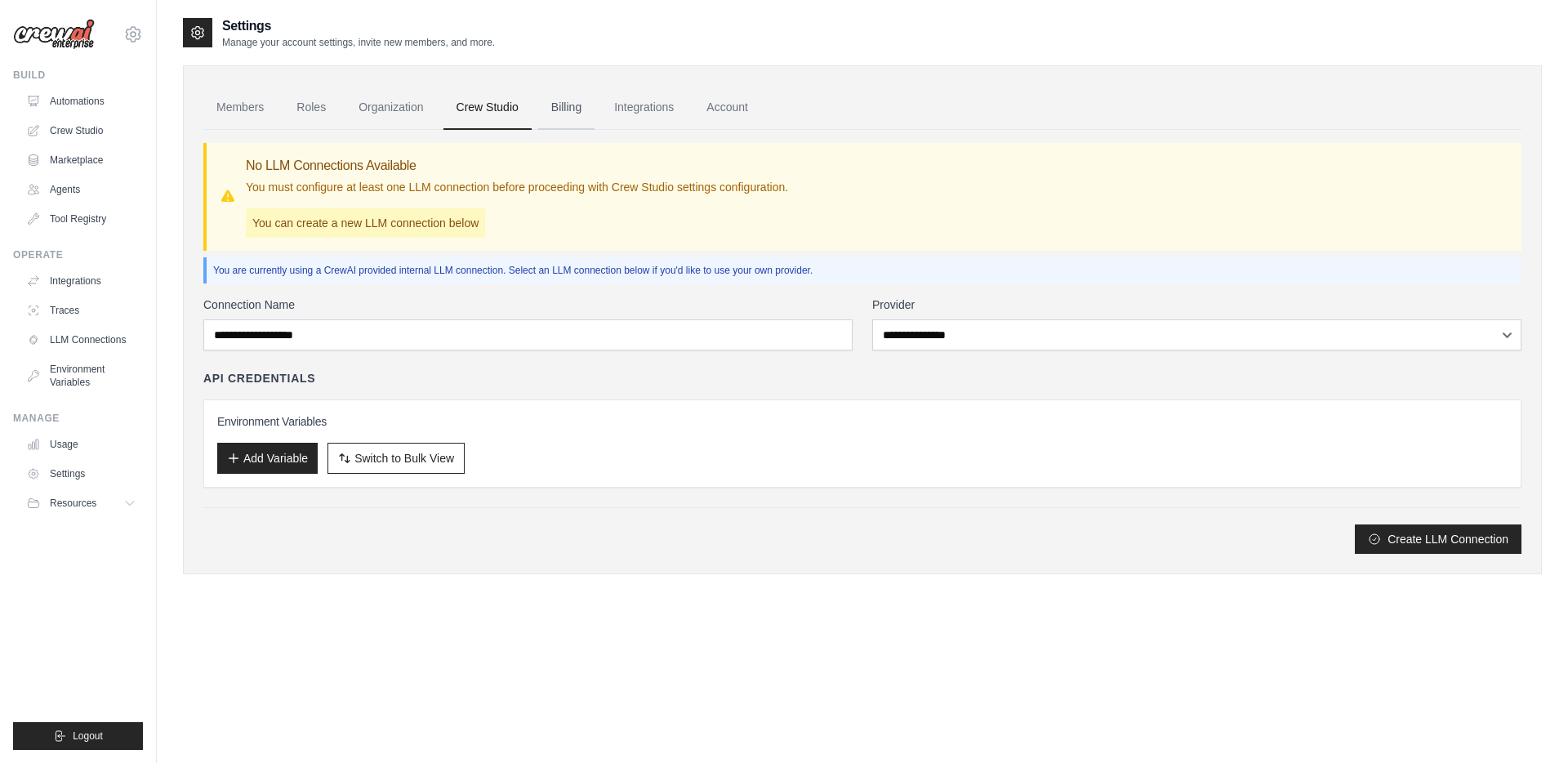
click at [571, 107] on link "Billing" at bounding box center [566, 108] width 57 height 44
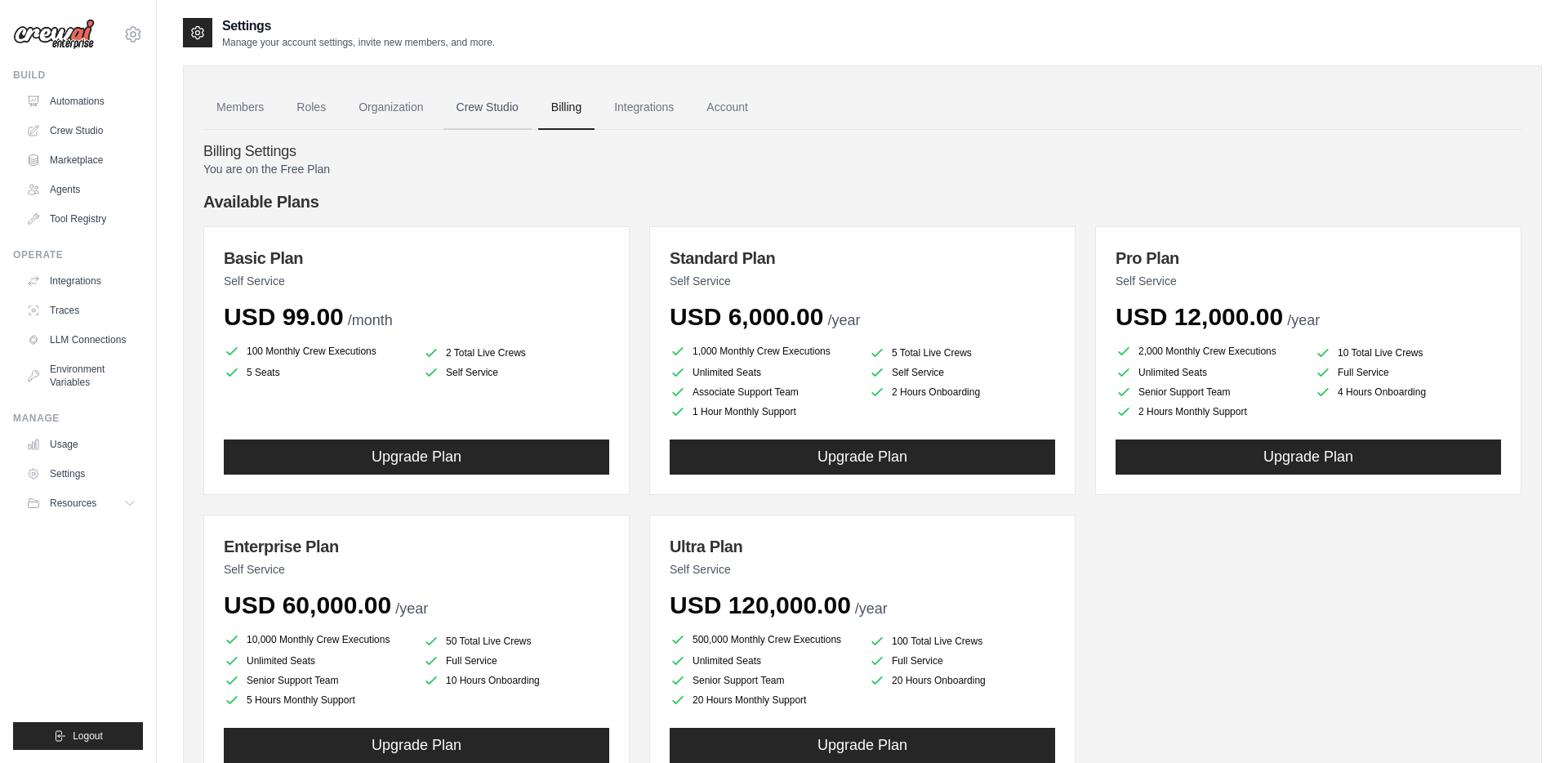
click at [488, 110] on link "Crew Studio" at bounding box center [487, 108] width 88 height 44
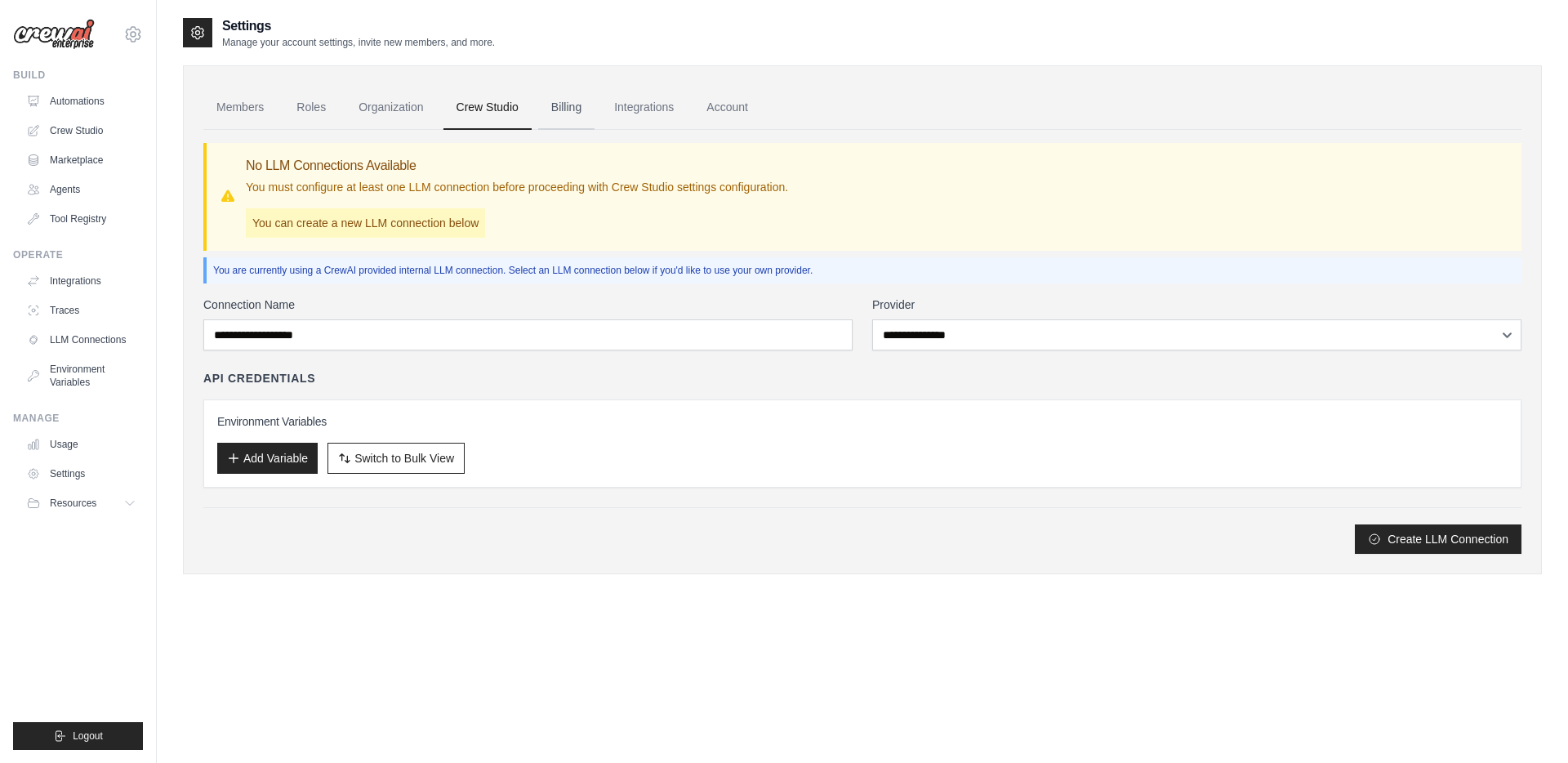
click at [570, 105] on link "Billing" at bounding box center [566, 108] width 57 height 44
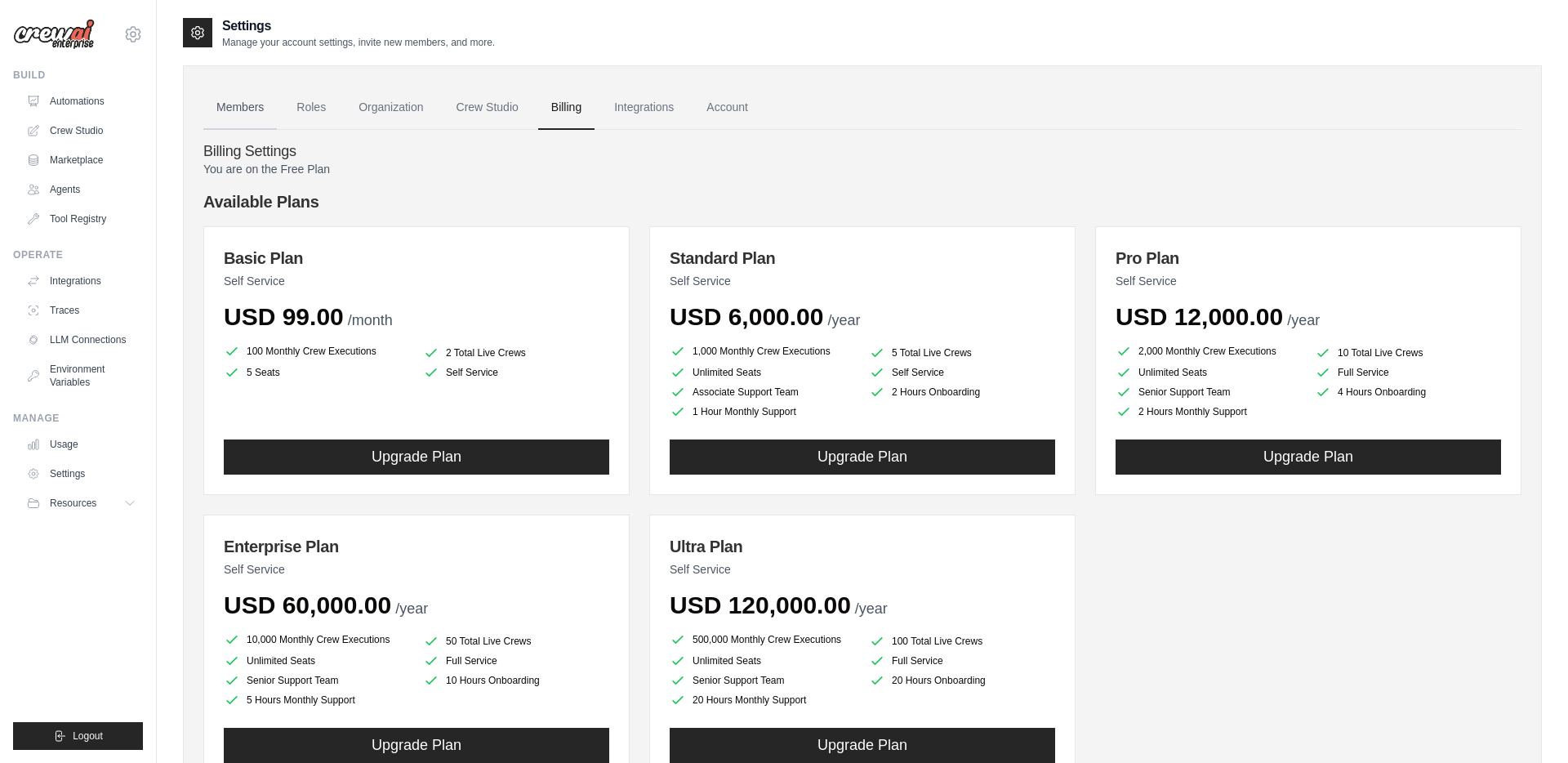
click at [234, 112] on link "Members" at bounding box center [240, 108] width 74 height 44
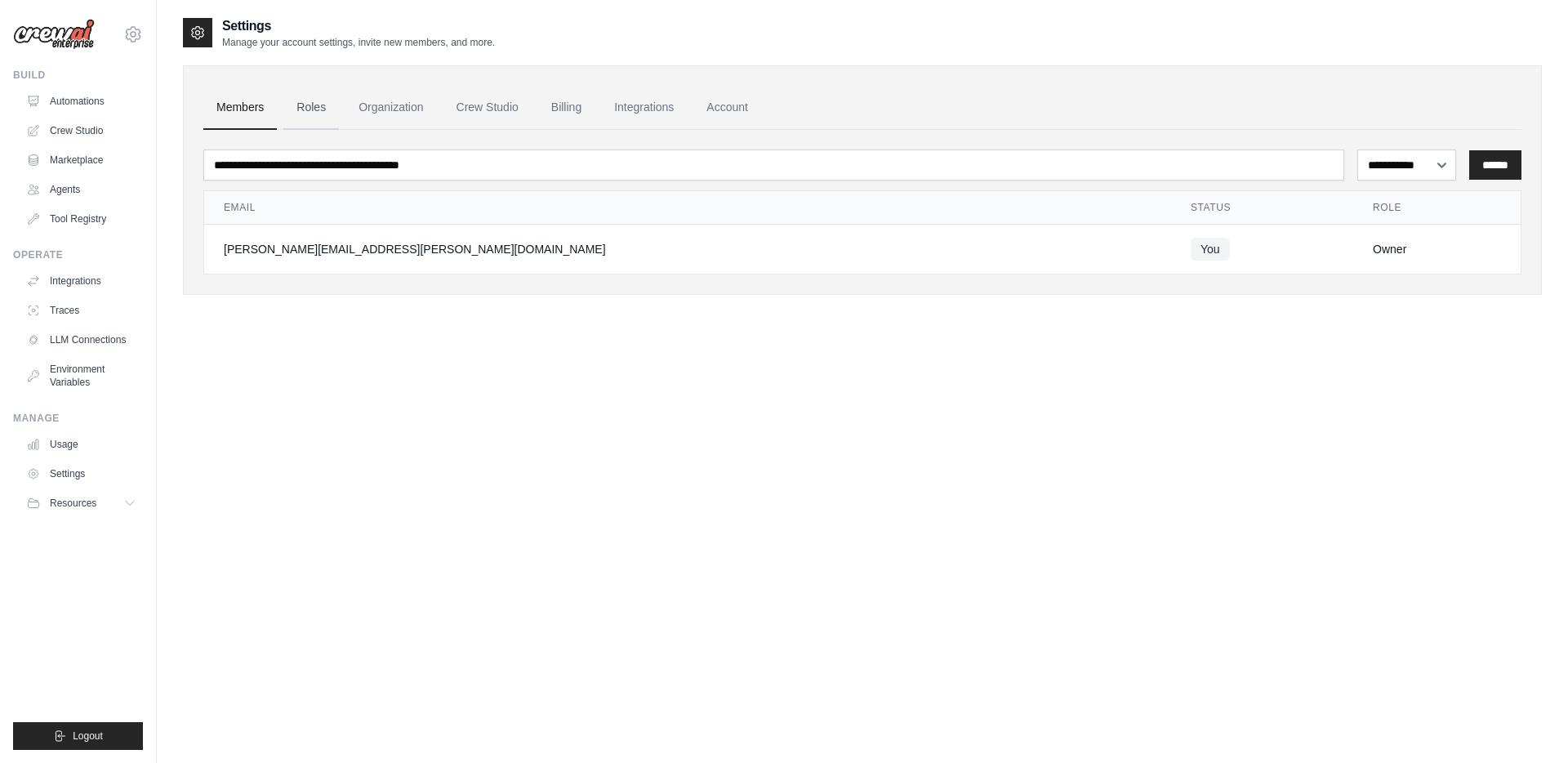
click at [315, 106] on link "Roles" at bounding box center [311, 108] width 56 height 44
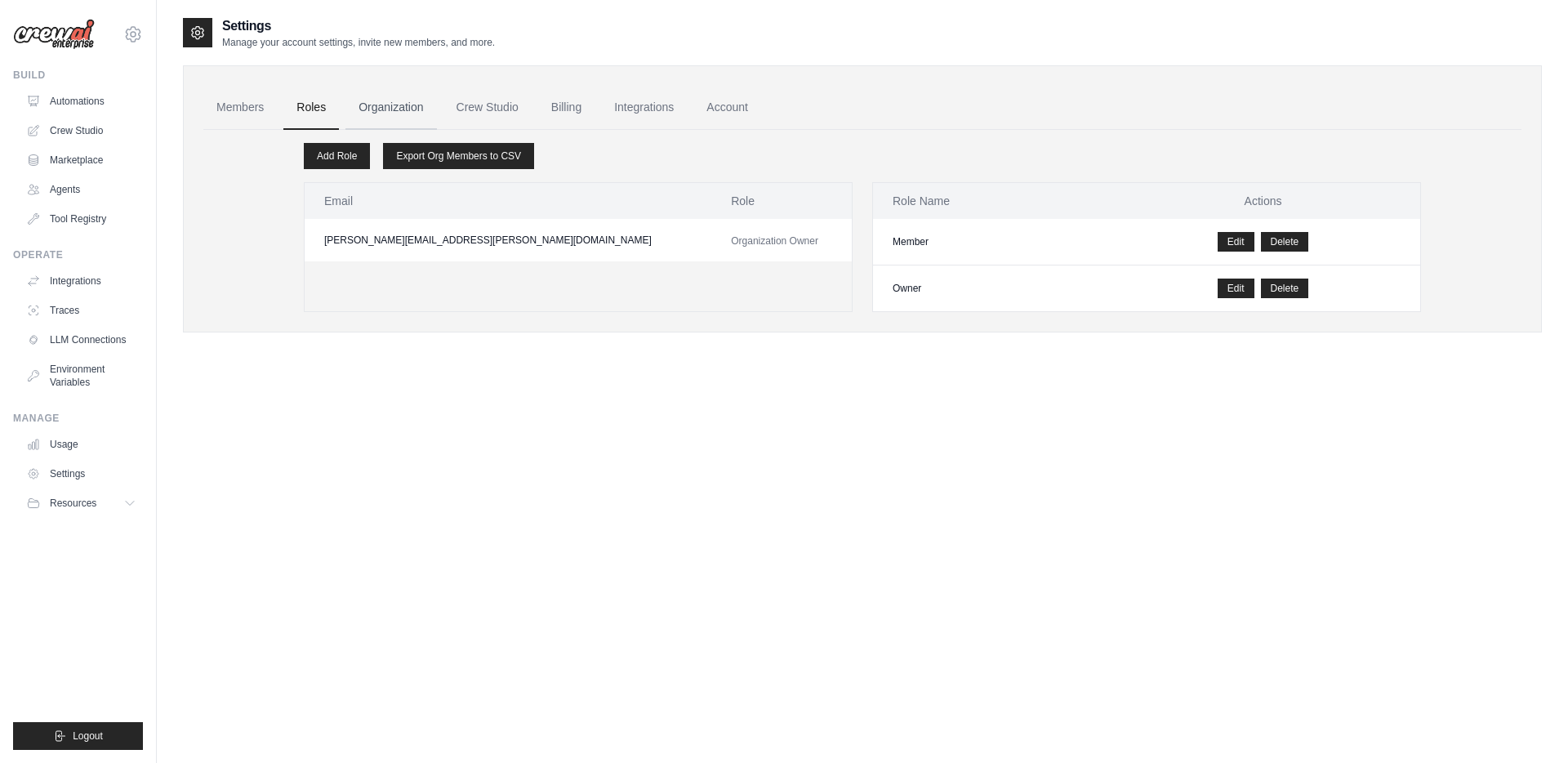
click at [390, 104] on link "Organization" at bounding box center [390, 108] width 90 height 44
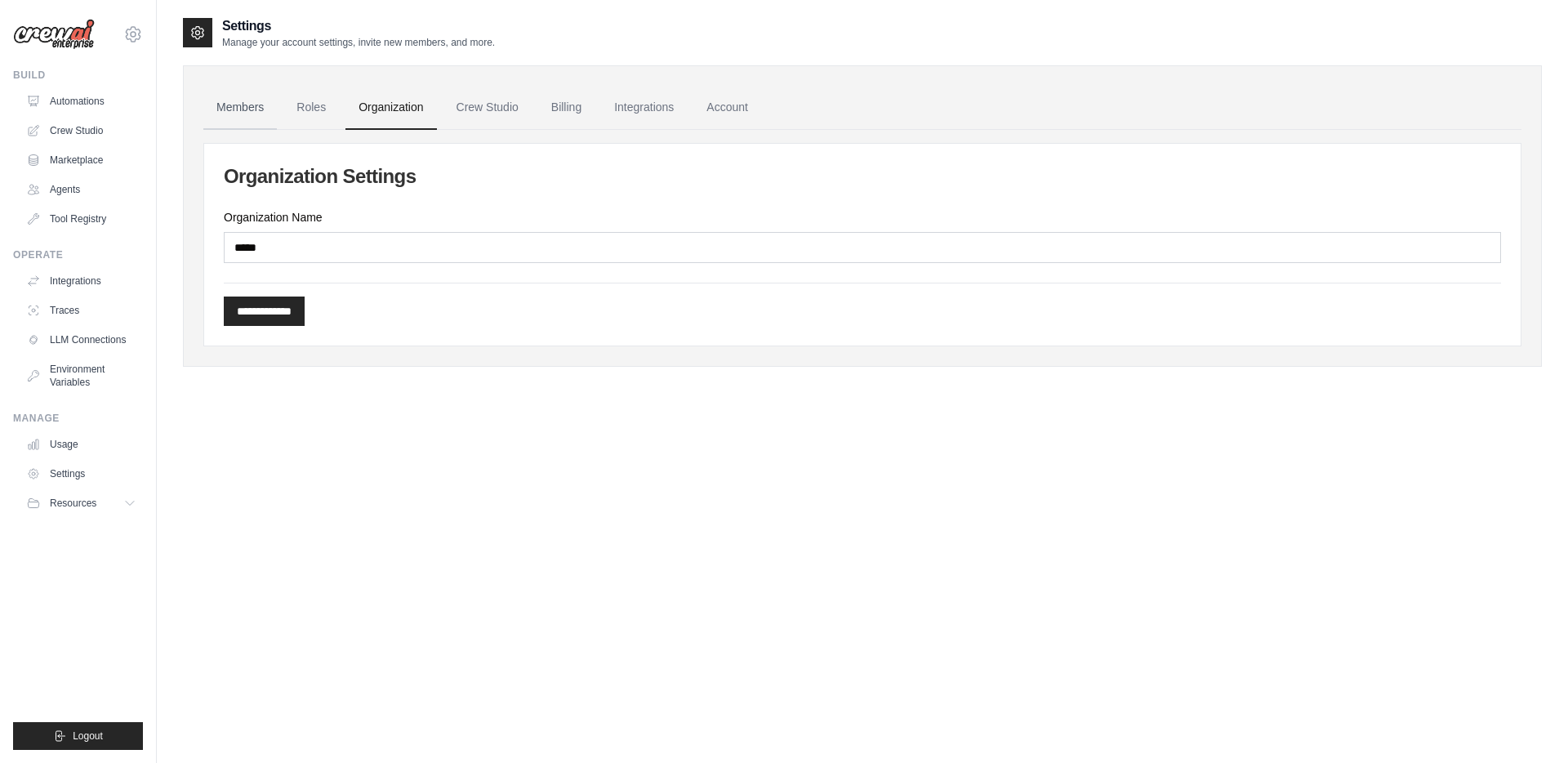
click at [229, 110] on link "Members" at bounding box center [240, 108] width 74 height 44
